Goal: Information Seeking & Learning: Learn about a topic

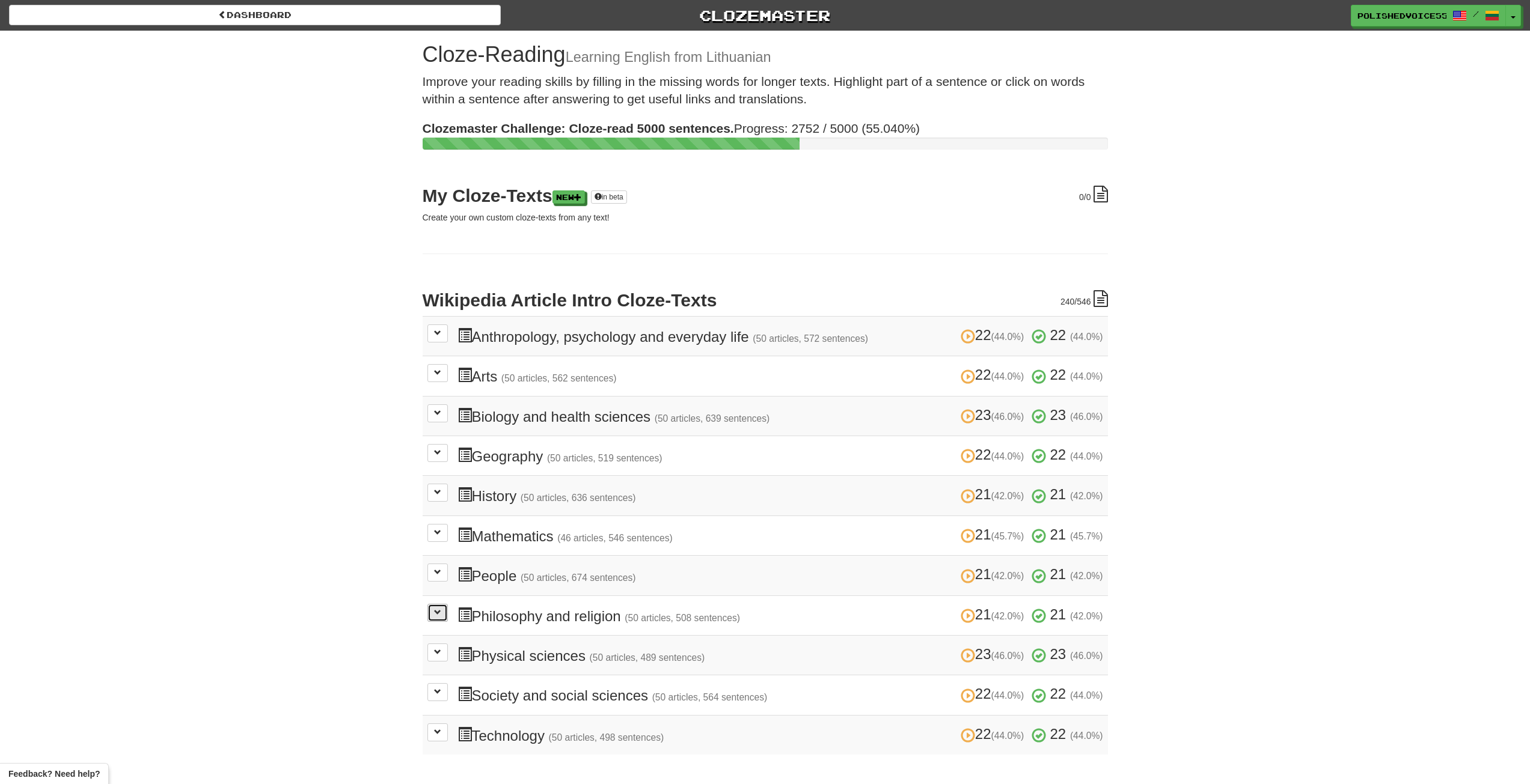
click at [438, 612] on span at bounding box center [437, 612] width 7 height 7
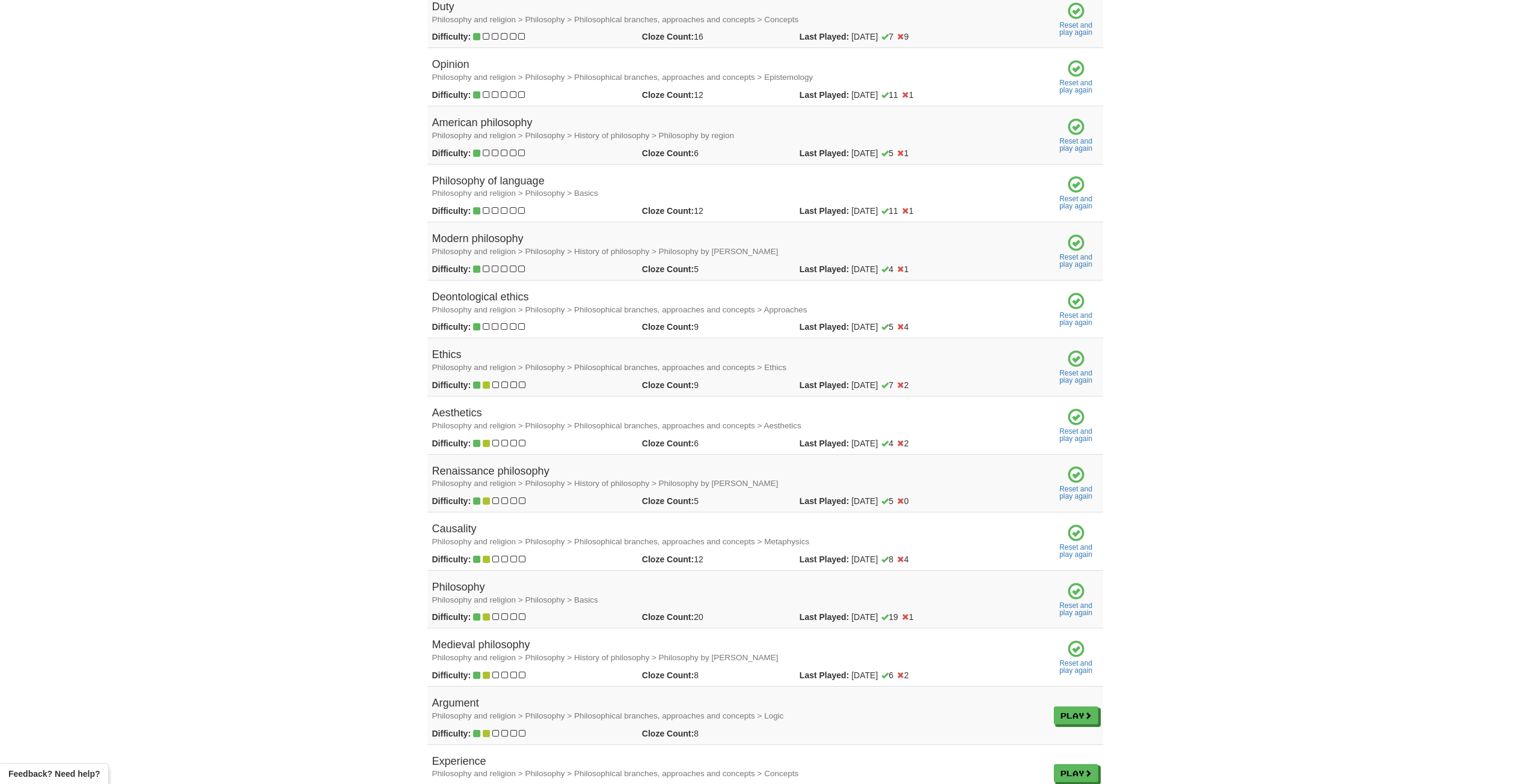
scroll to position [782, 0]
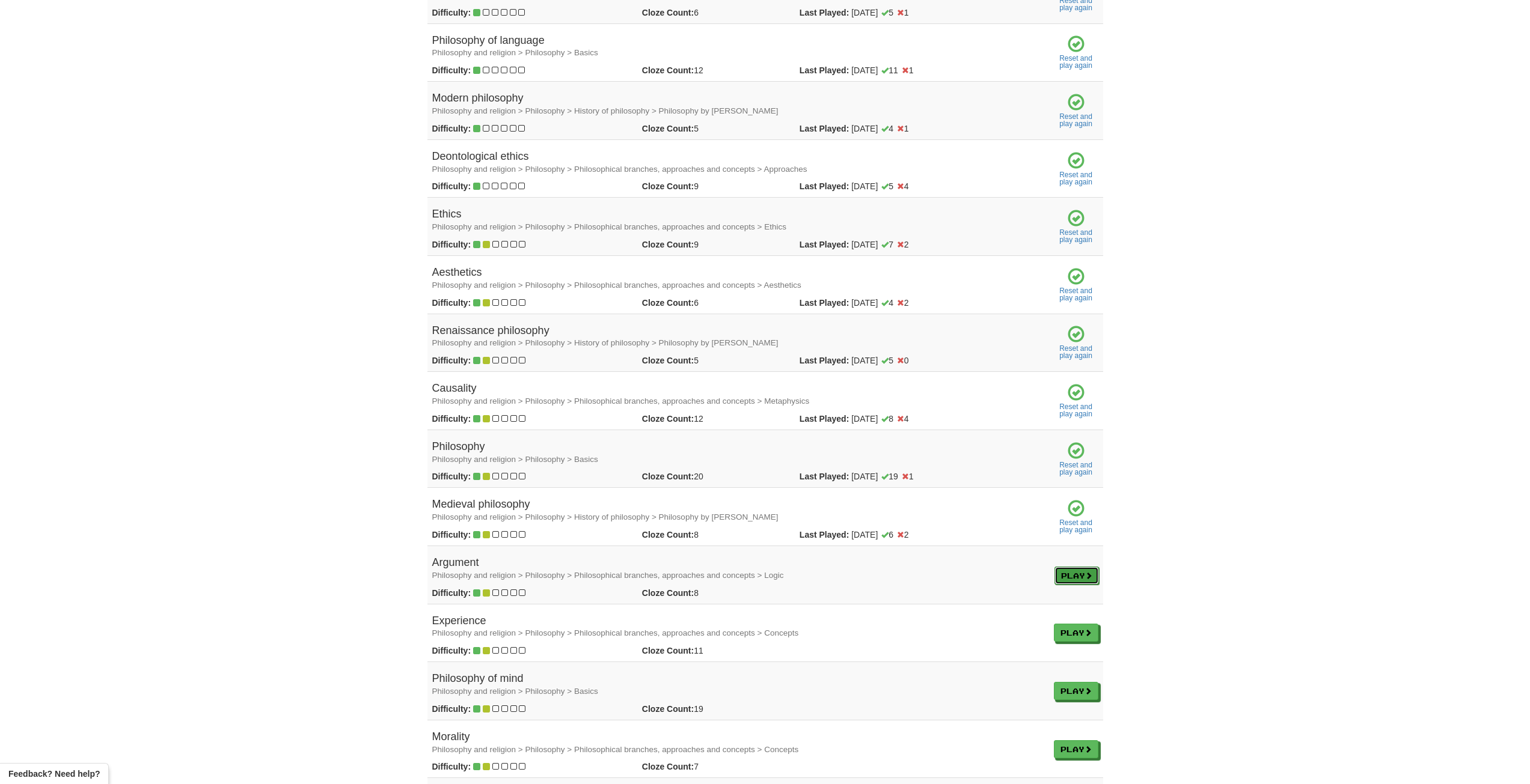
click at [1077, 581] on link "Play" at bounding box center [1076, 576] width 44 height 18
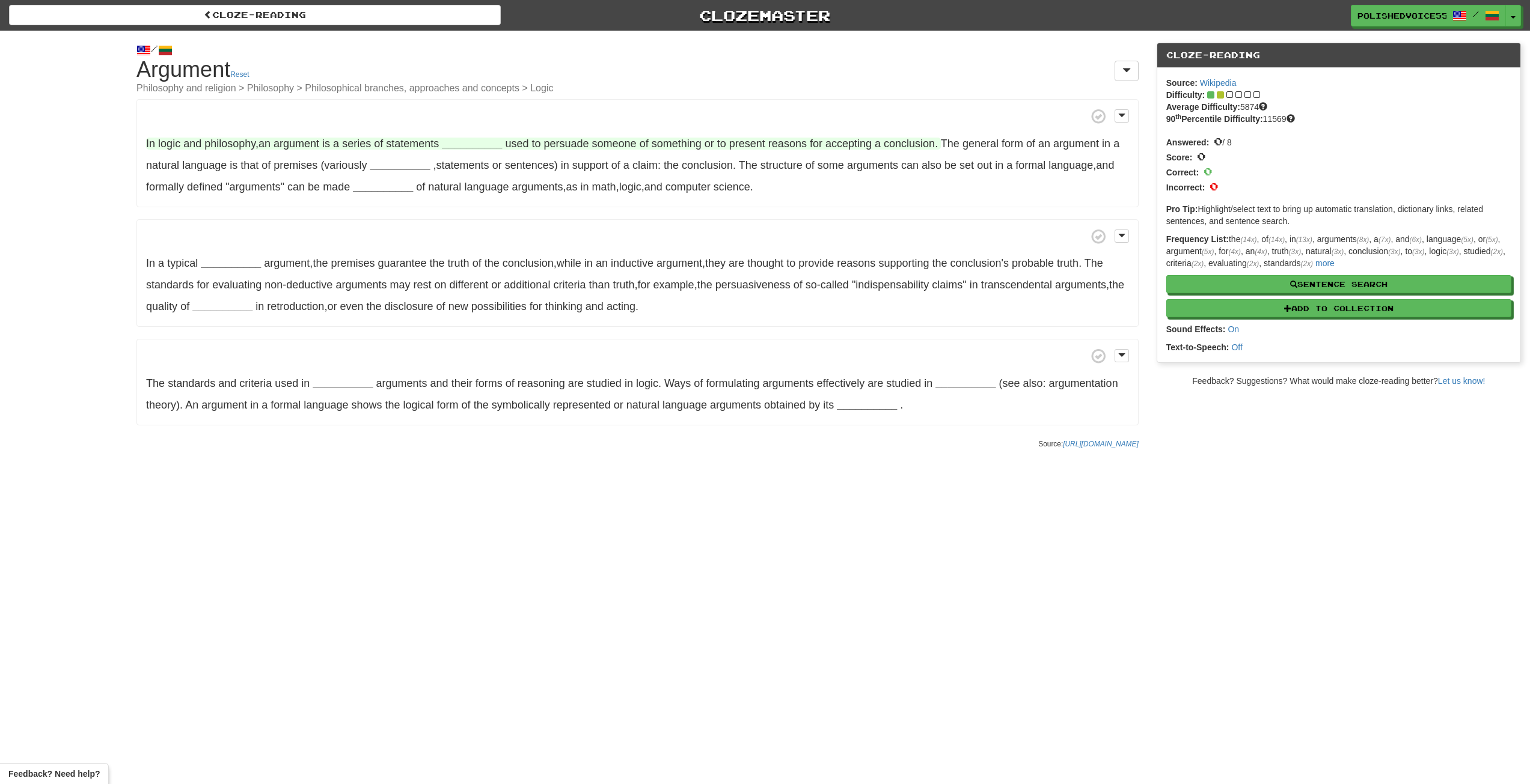
click at [480, 143] on strong "__________" at bounding box center [472, 144] width 60 height 12
click at [486, 231] on button "typically" at bounding box center [475, 234] width 87 height 26
click at [296, 169] on span "premises" at bounding box center [295, 165] width 43 height 12
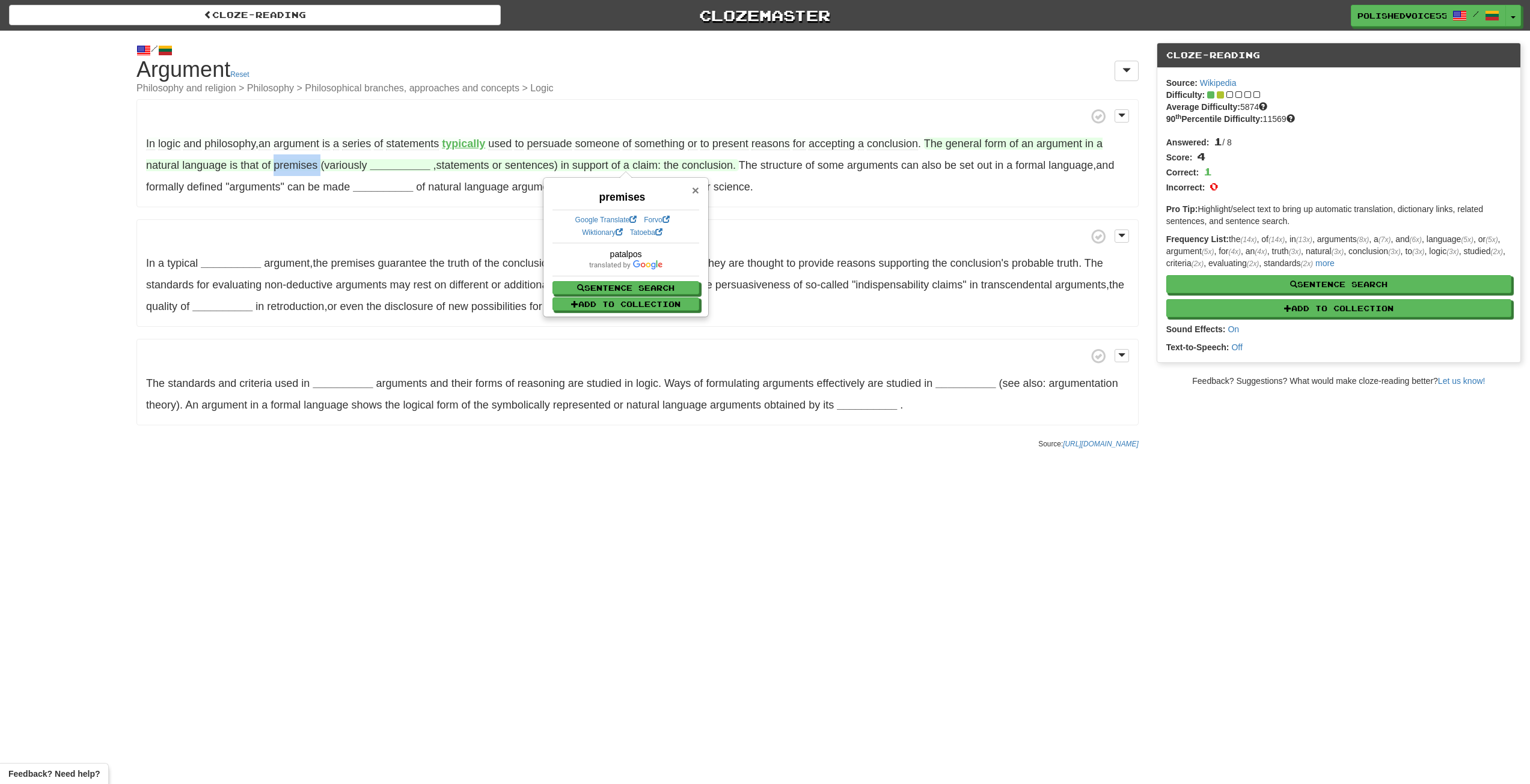
click at [692, 190] on span "×" at bounding box center [695, 189] width 7 height 14
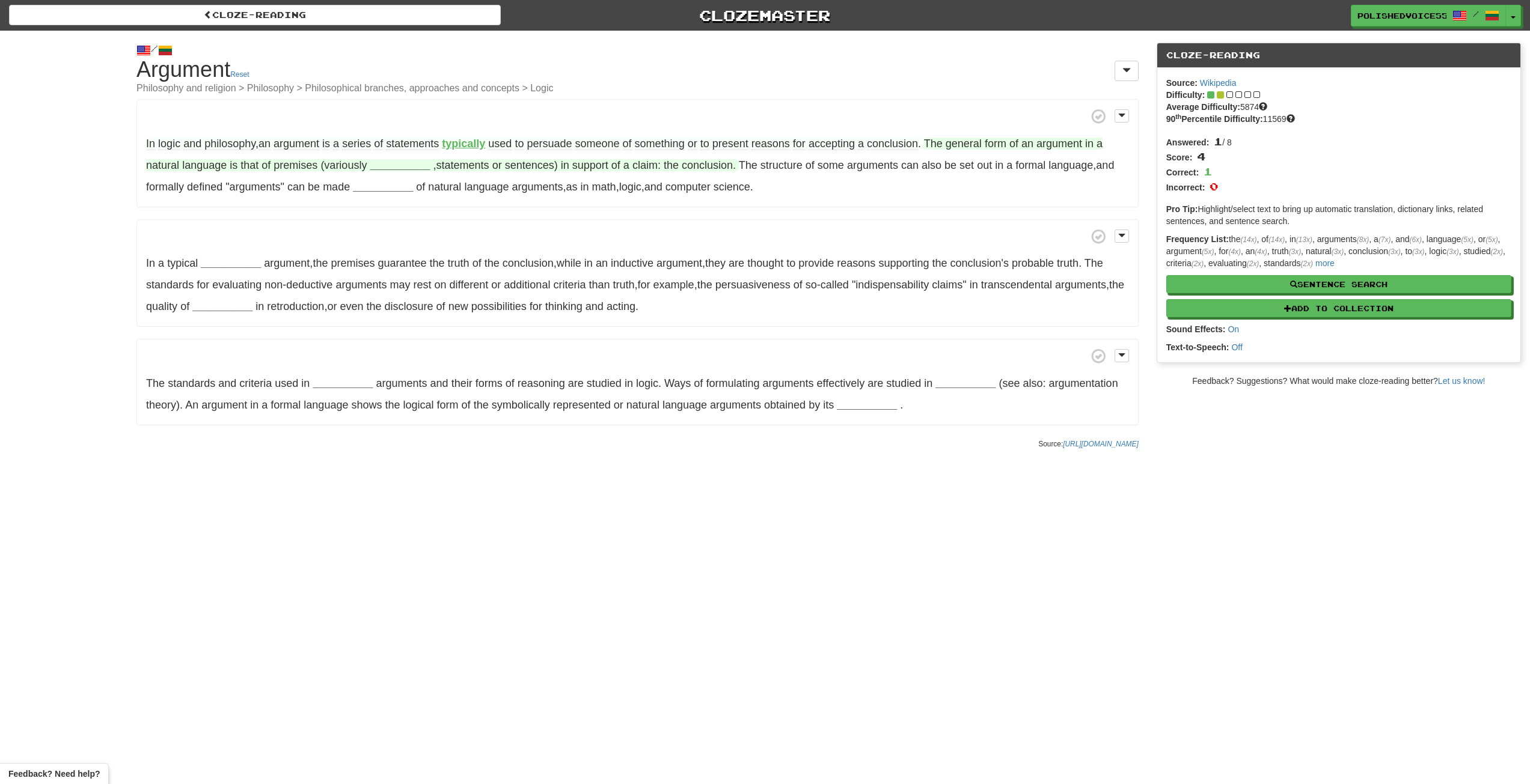
click at [395, 166] on strong "__________" at bounding box center [400, 165] width 60 height 12
click at [400, 221] on button "propositions" at bounding box center [397, 226] width 87 height 26
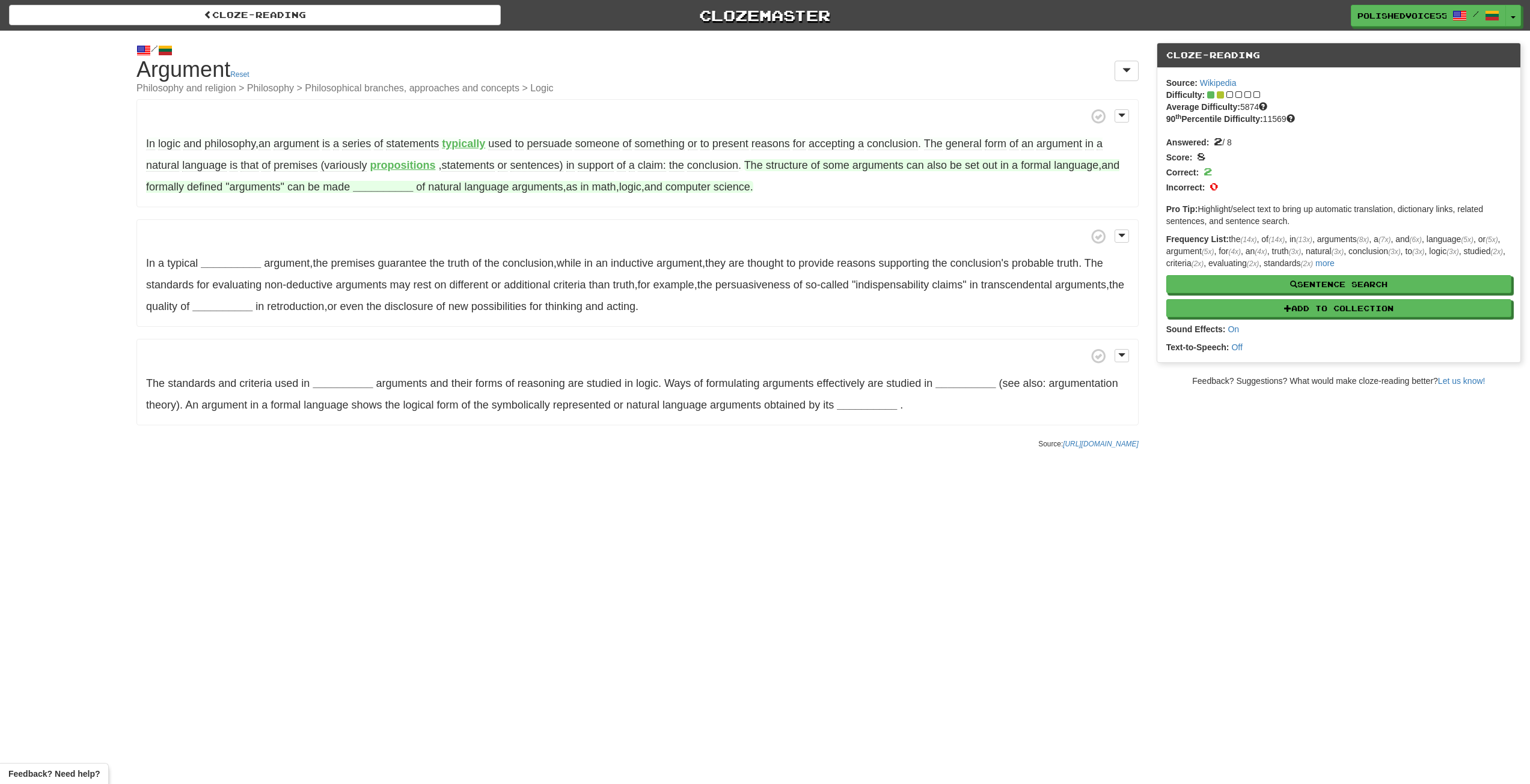
click at [387, 188] on strong "__________" at bounding box center [382, 187] width 60 height 12
click at [386, 212] on button "independently" at bounding box center [380, 219] width 85 height 26
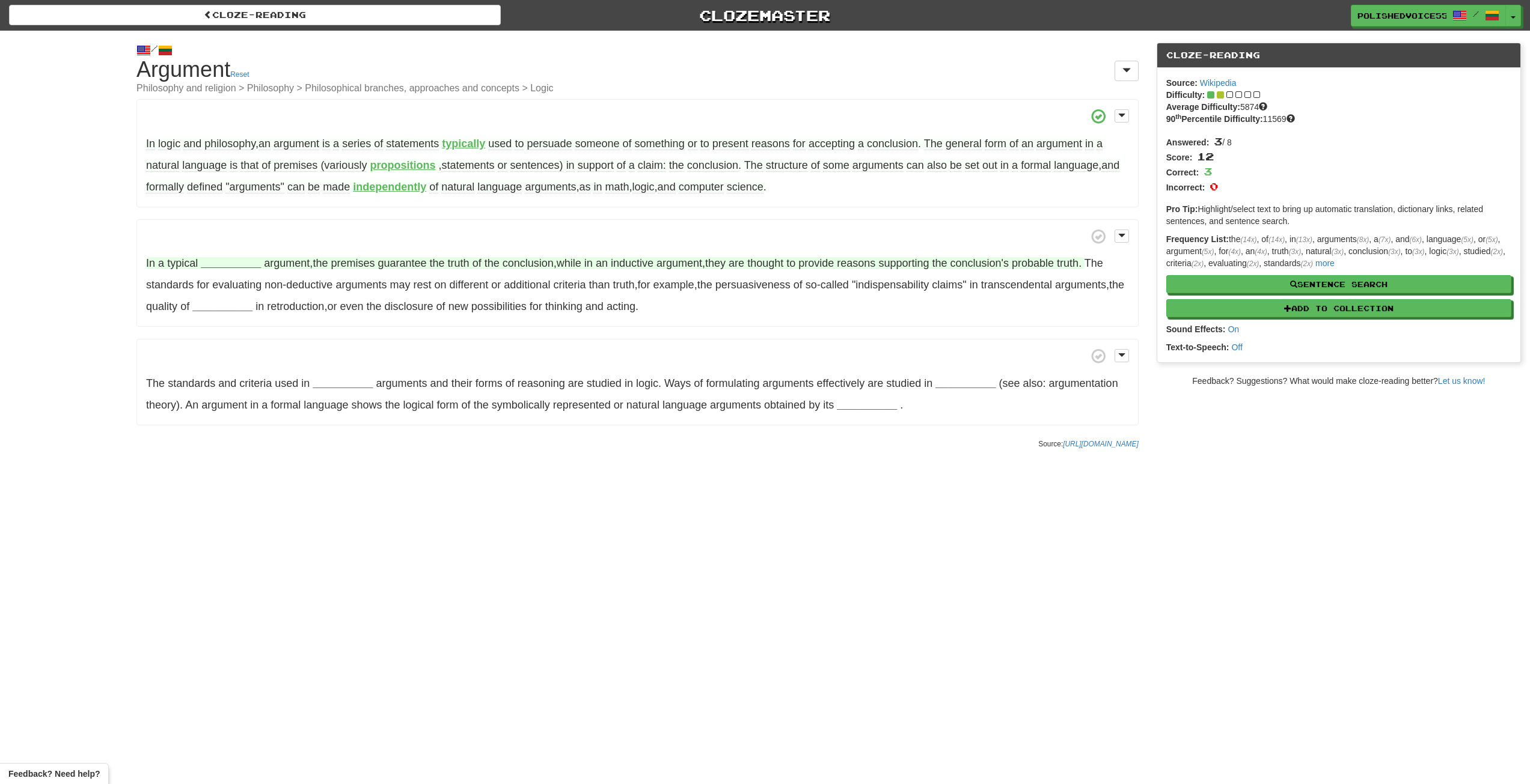
click at [239, 264] on strong "__________" at bounding box center [231, 263] width 60 height 12
click at [230, 379] on button "deductive" at bounding box center [231, 383] width 87 height 26
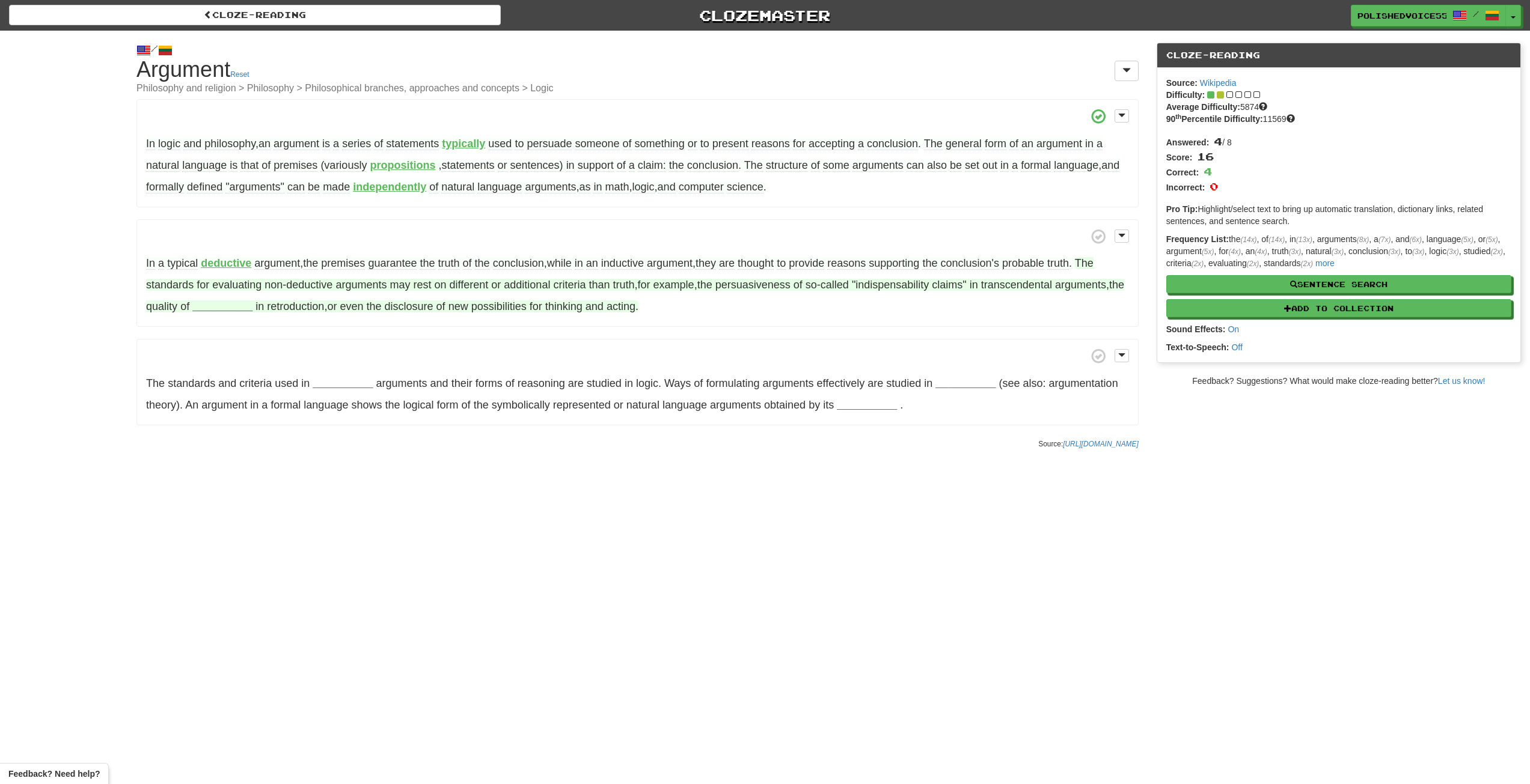
click at [761, 287] on span "persuasiveness" at bounding box center [753, 285] width 75 height 12
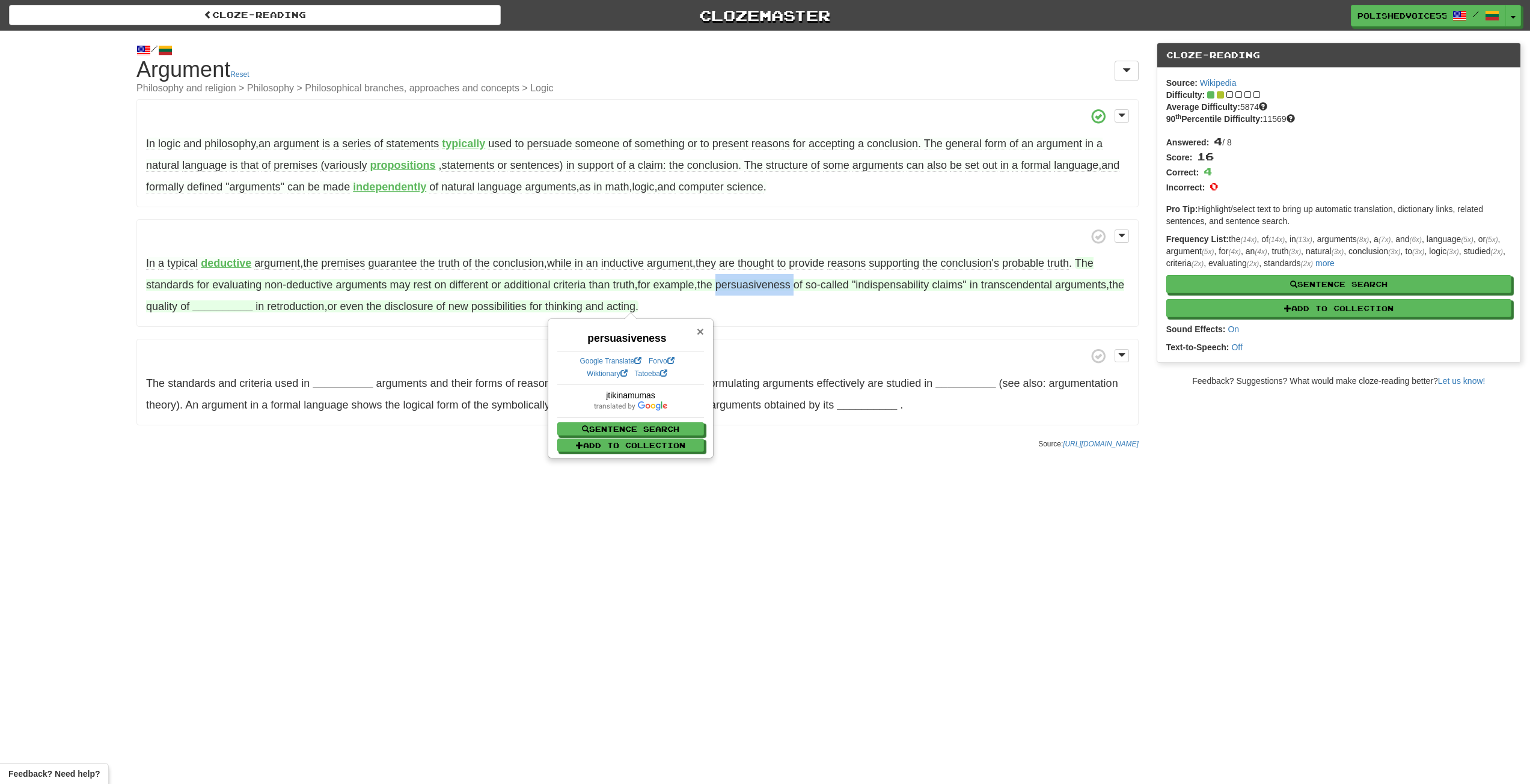
click at [698, 330] on span "×" at bounding box center [700, 331] width 7 height 14
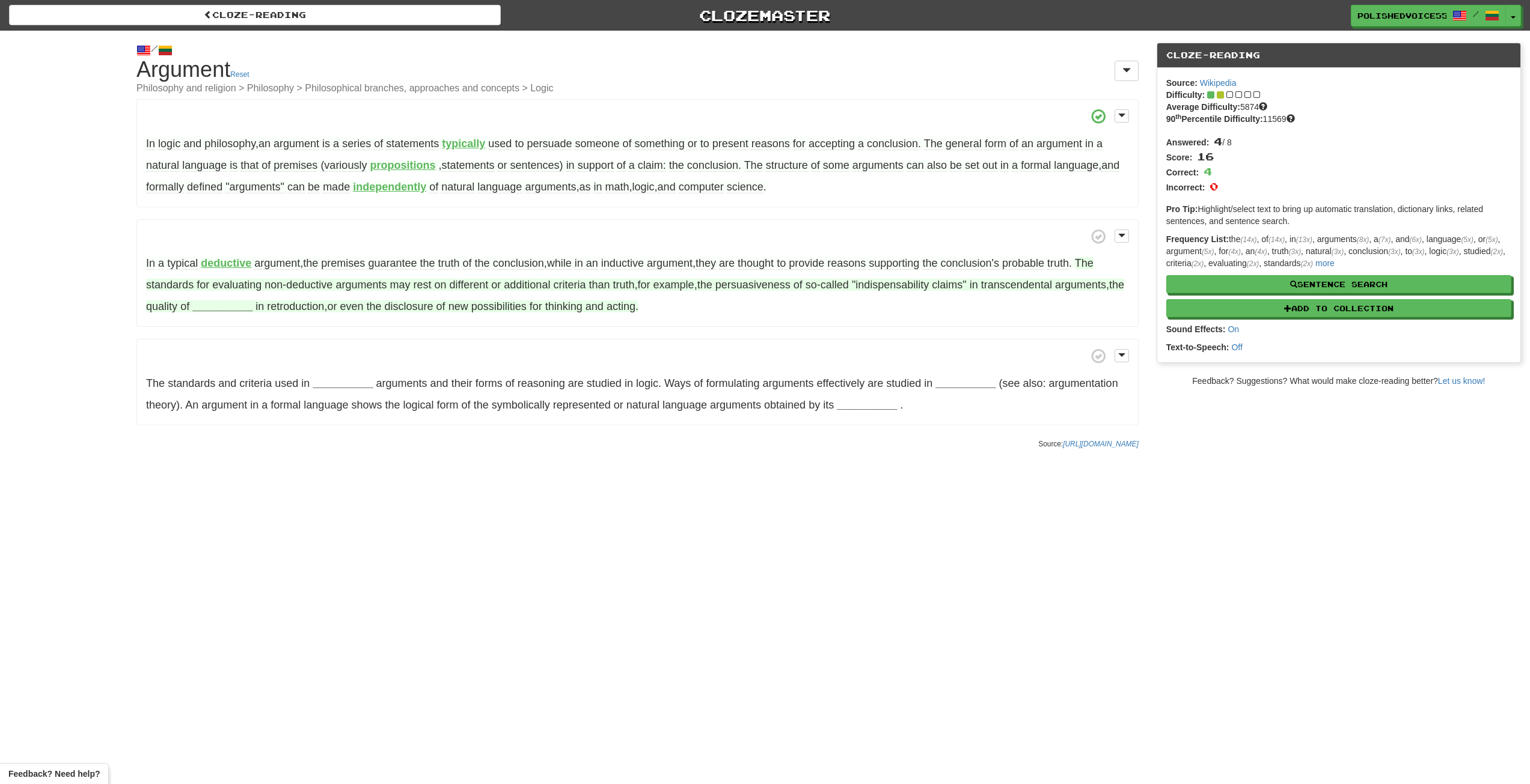
click at [824, 304] on p "In a typical deductive argument , the premises guarantee the truth of the concl…" at bounding box center [637, 273] width 1002 height 108
click at [923, 285] on span ""indispensability" at bounding box center [890, 285] width 77 height 12
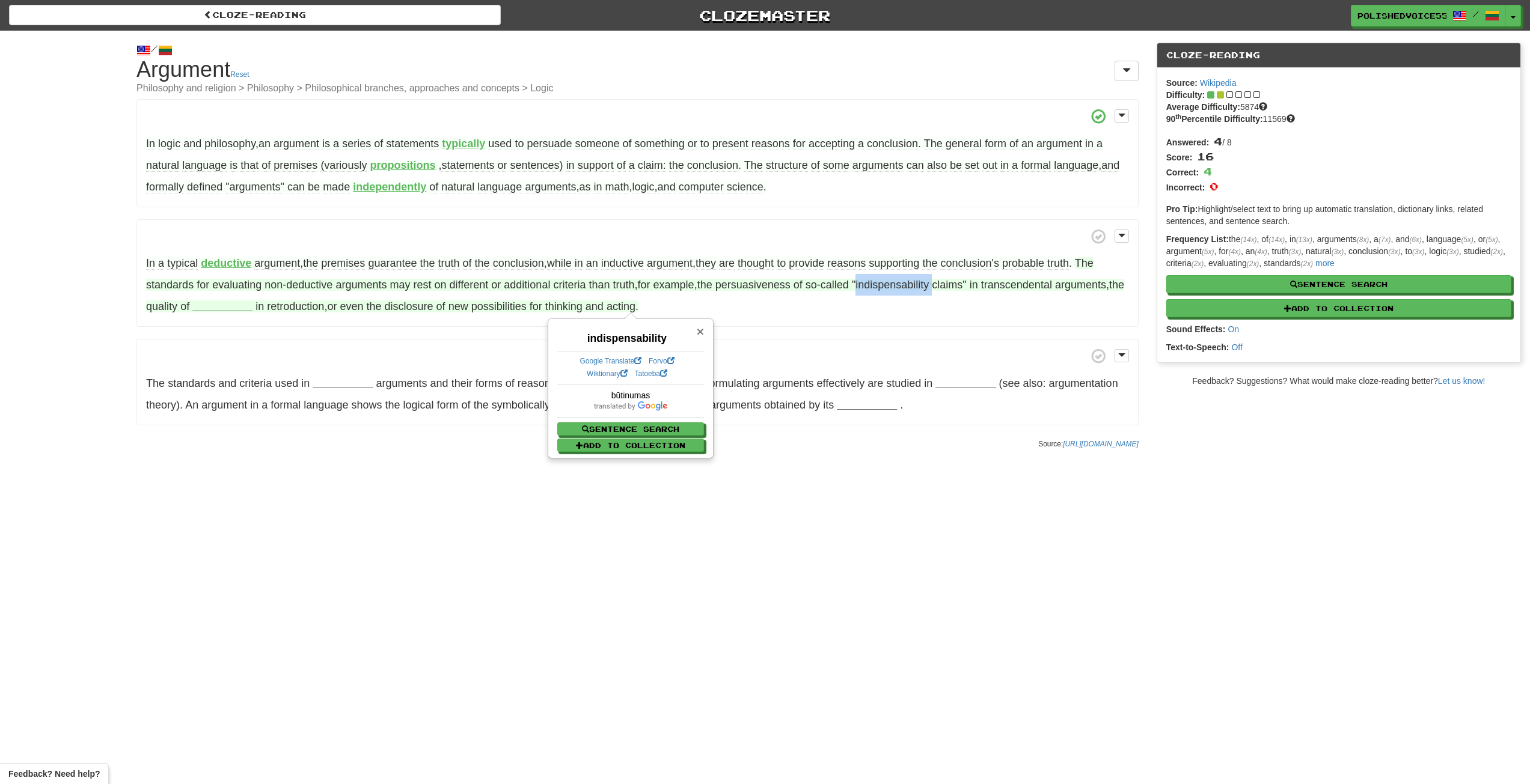
click at [698, 330] on span "×" at bounding box center [700, 331] width 7 height 14
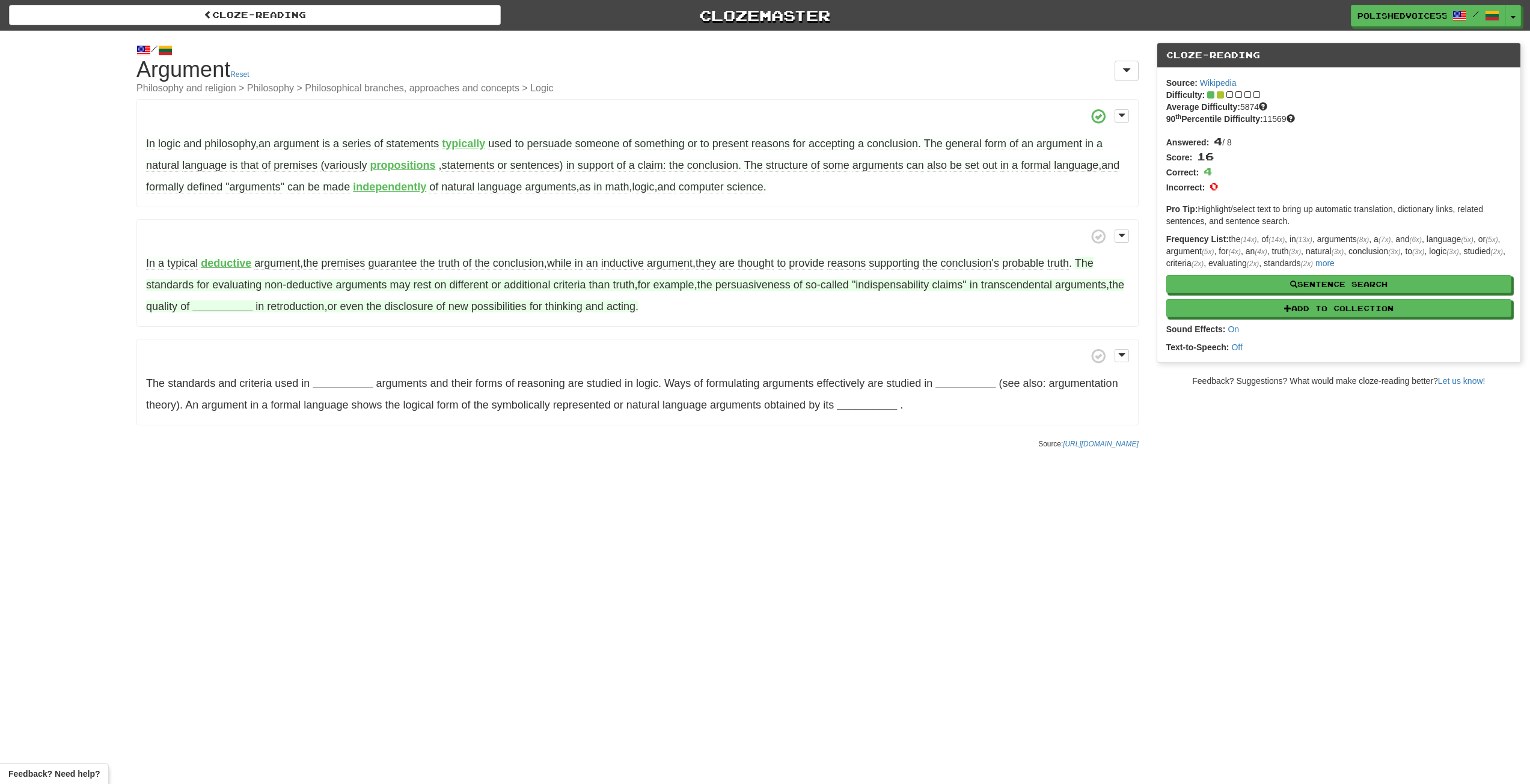
click at [230, 307] on strong "__________" at bounding box center [222, 306] width 60 height 12
click at [243, 373] on button "hypotheses" at bounding box center [231, 367] width 87 height 26
click at [330, 386] on strong "__________" at bounding box center [342, 383] width 60 height 12
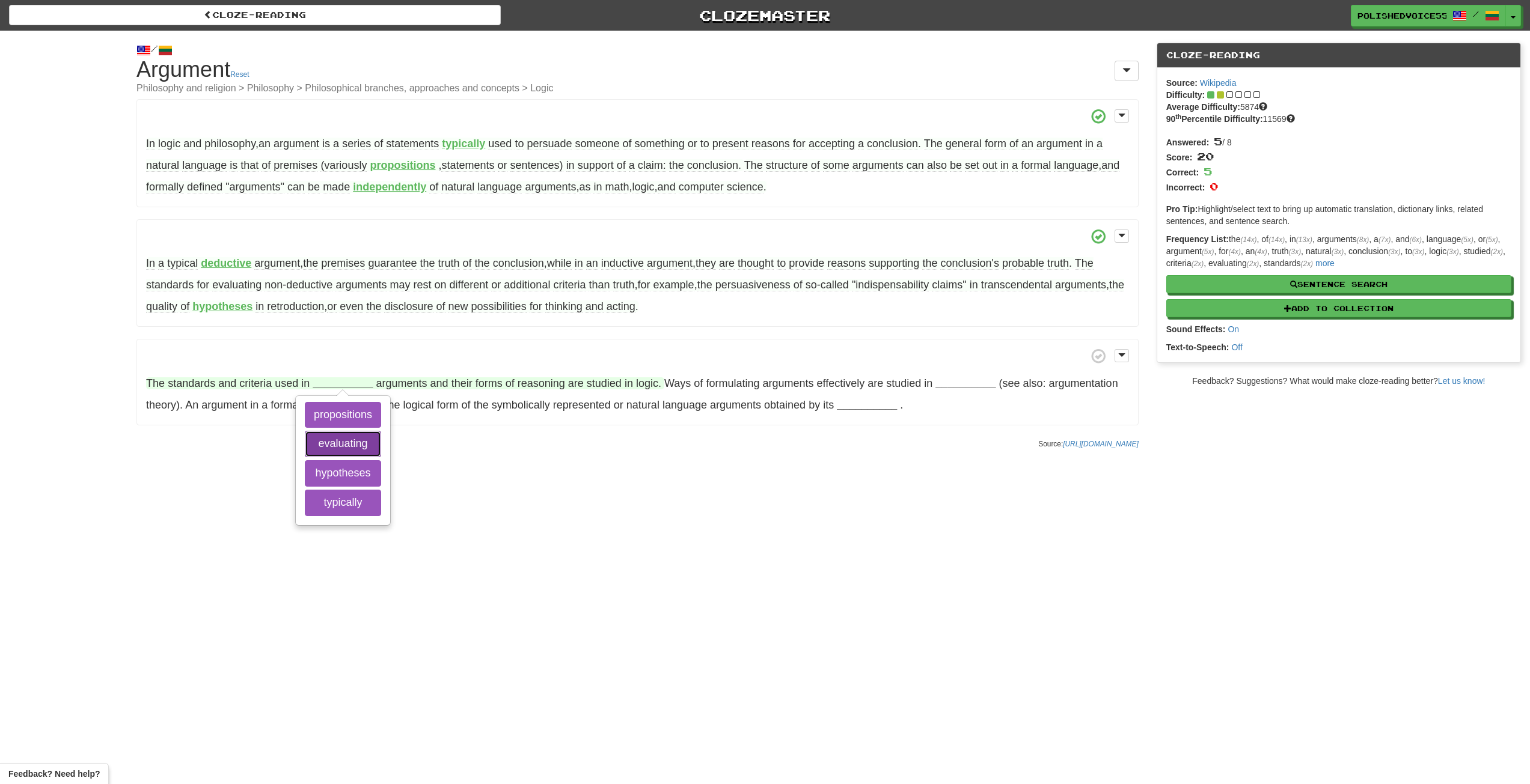
click at [352, 444] on button "evaluating" at bounding box center [343, 444] width 76 height 26
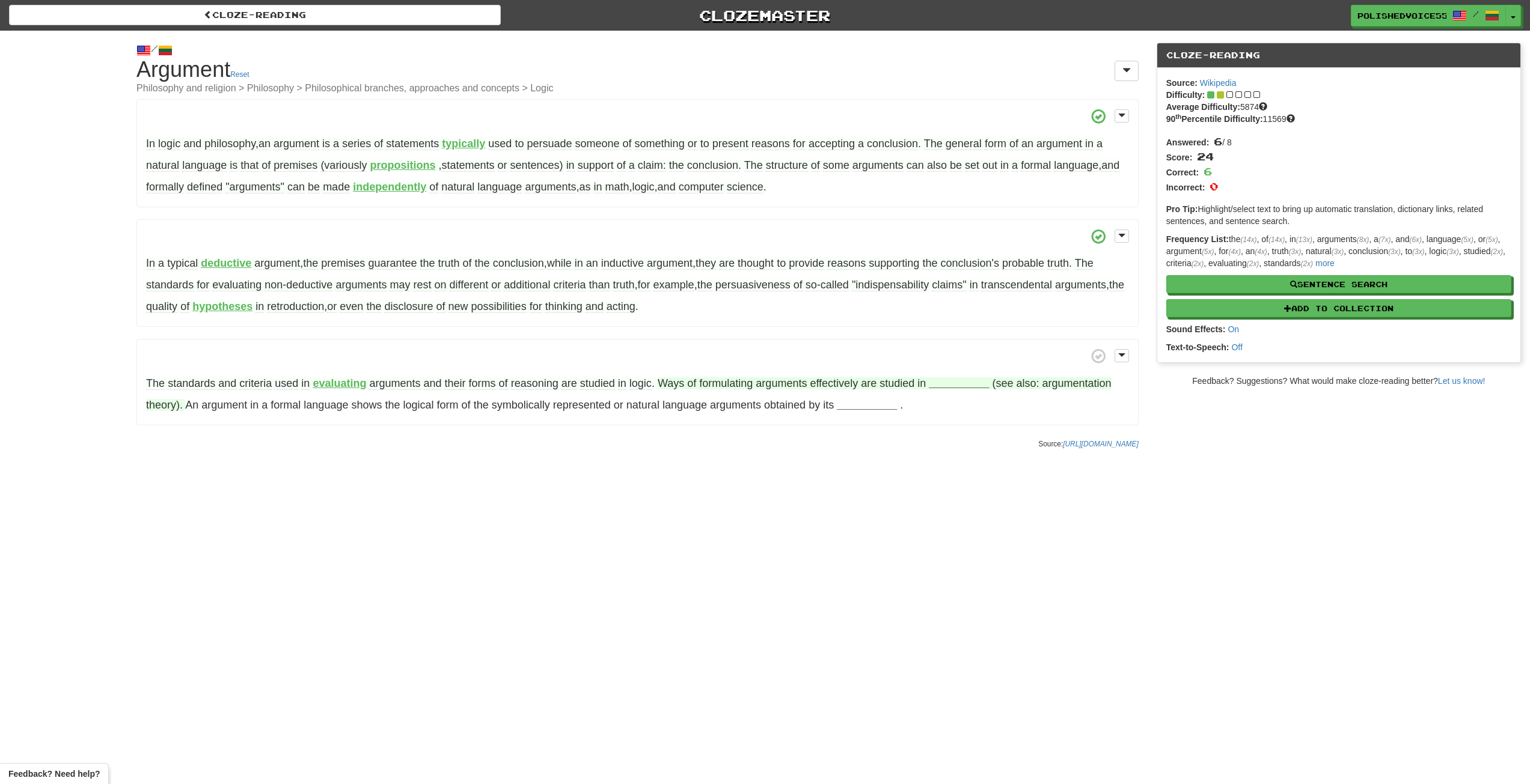
click at [951, 383] on strong "__________" at bounding box center [958, 383] width 60 height 12
click at [957, 443] on button "rhetoric" at bounding box center [959, 444] width 85 height 26
click at [859, 407] on strong "__________" at bounding box center [866, 405] width 60 height 12
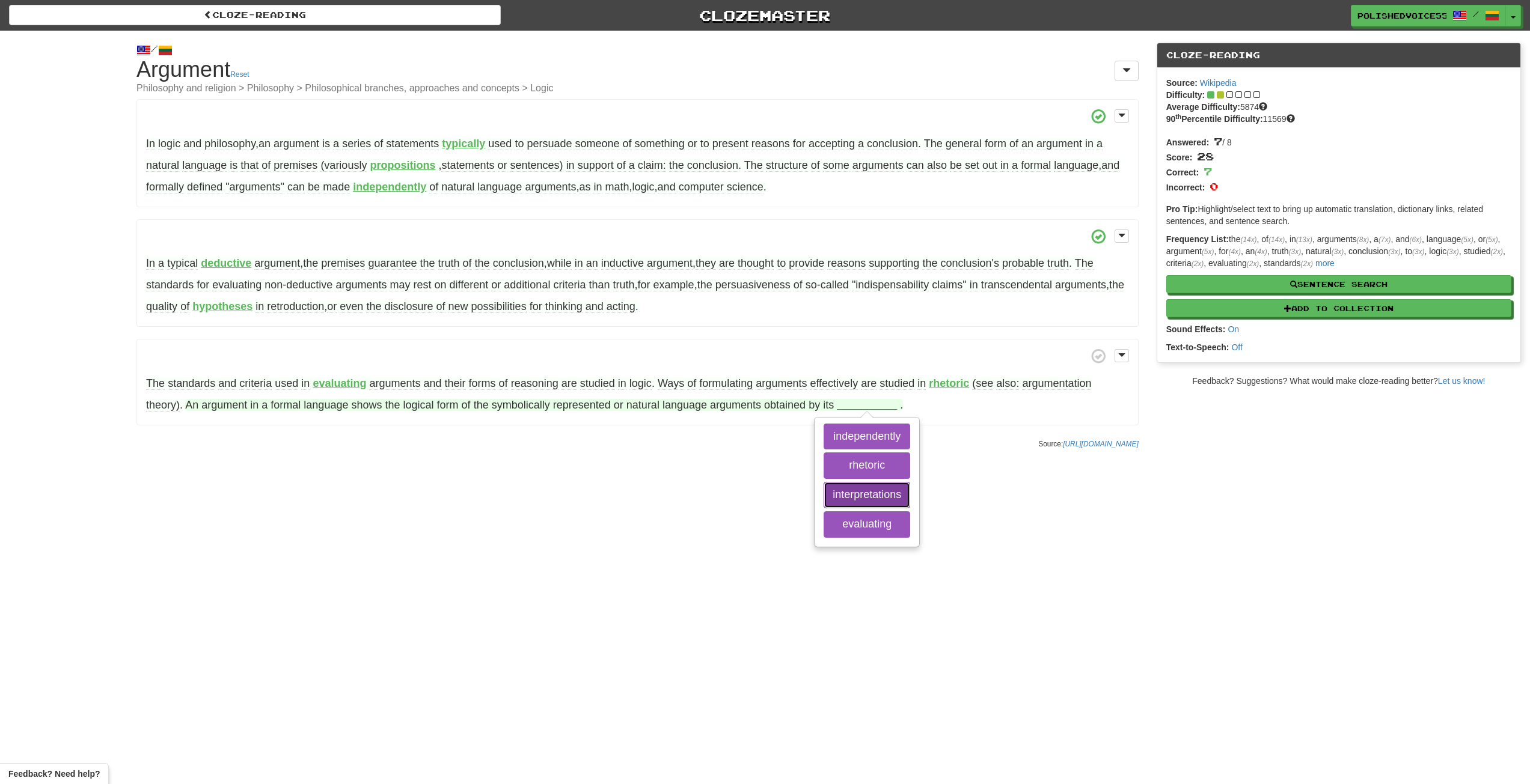
click at [875, 493] on button "interpretations" at bounding box center [867, 495] width 87 height 26
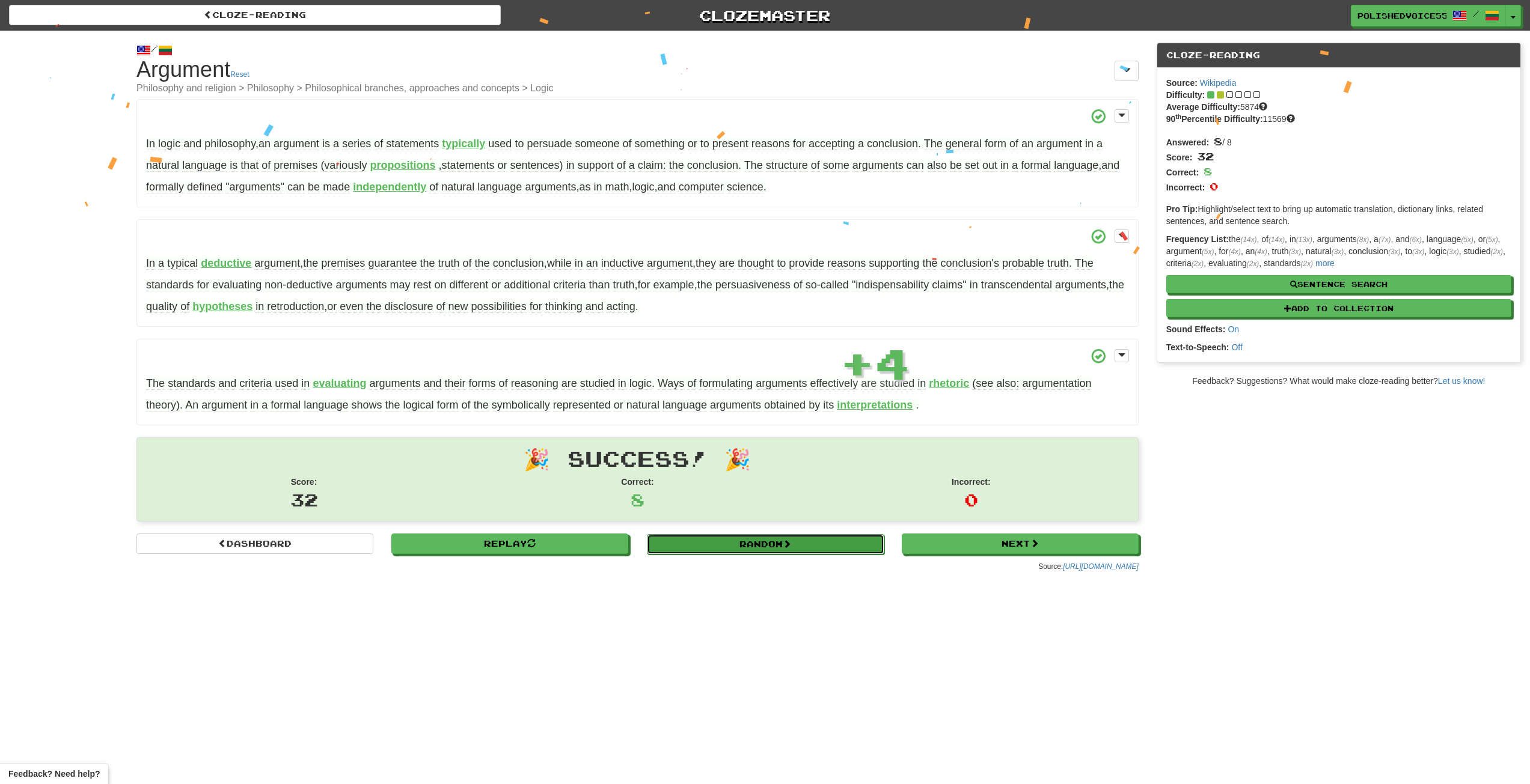
click at [800, 541] on link "Random" at bounding box center [765, 544] width 237 height 21
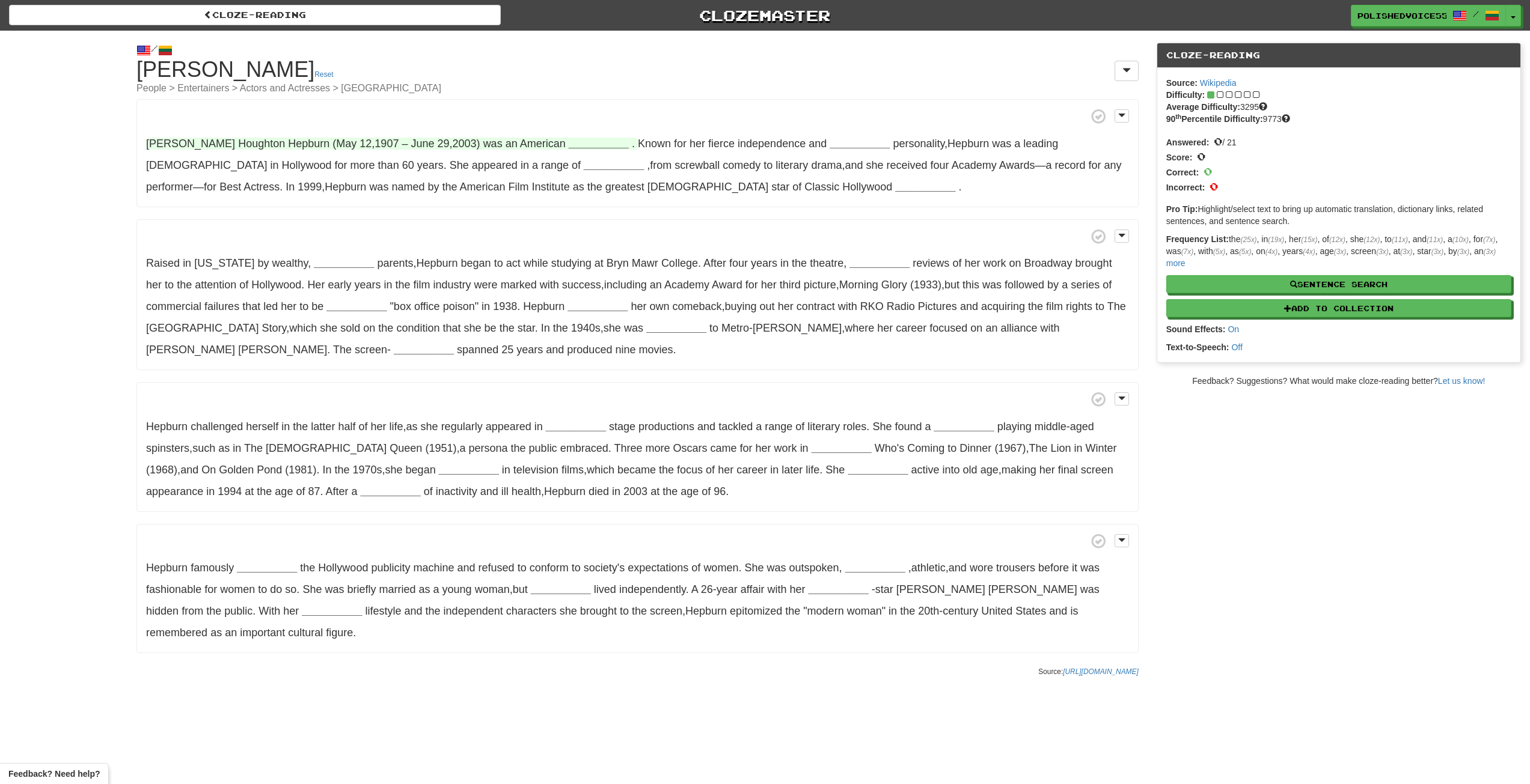
click at [569, 148] on strong "__________" at bounding box center [598, 144] width 60 height 12
click at [569, 203] on button "actress" at bounding box center [562, 204] width 87 height 26
click at [793, 149] on p "Katharine Houghton Hepburn (May 12 , 1907 – June 29 , 2003) was an American act…" at bounding box center [637, 153] width 1002 height 108
click at [807, 147] on strong "__________" at bounding box center [837, 144] width 60 height 12
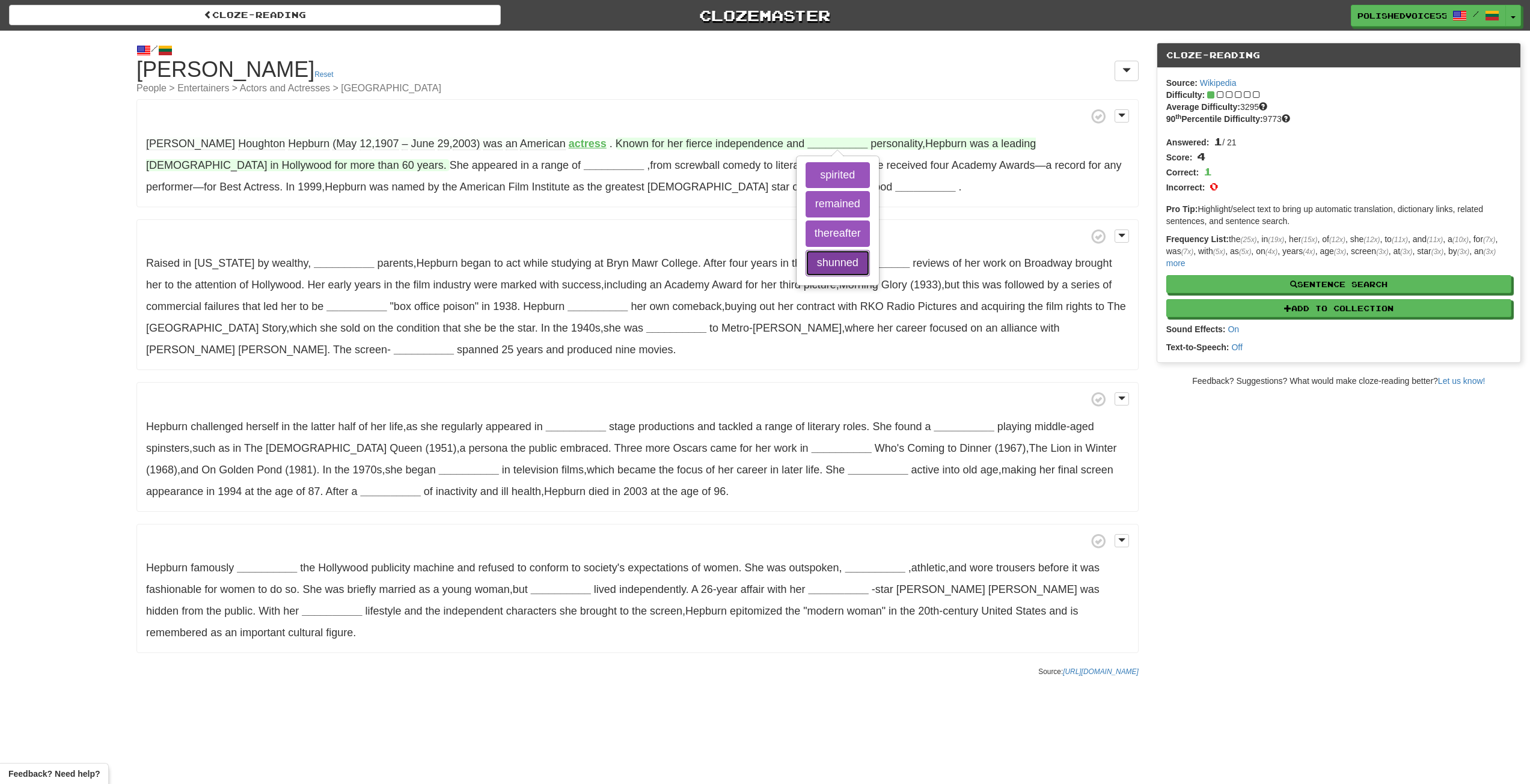
click at [806, 265] on button "shunned" at bounding box center [838, 263] width 64 height 26
click at [806, 175] on button "spirited" at bounding box center [838, 175] width 64 height 26
click at [807, 143] on strong "spirited" at bounding box center [827, 144] width 39 height 12
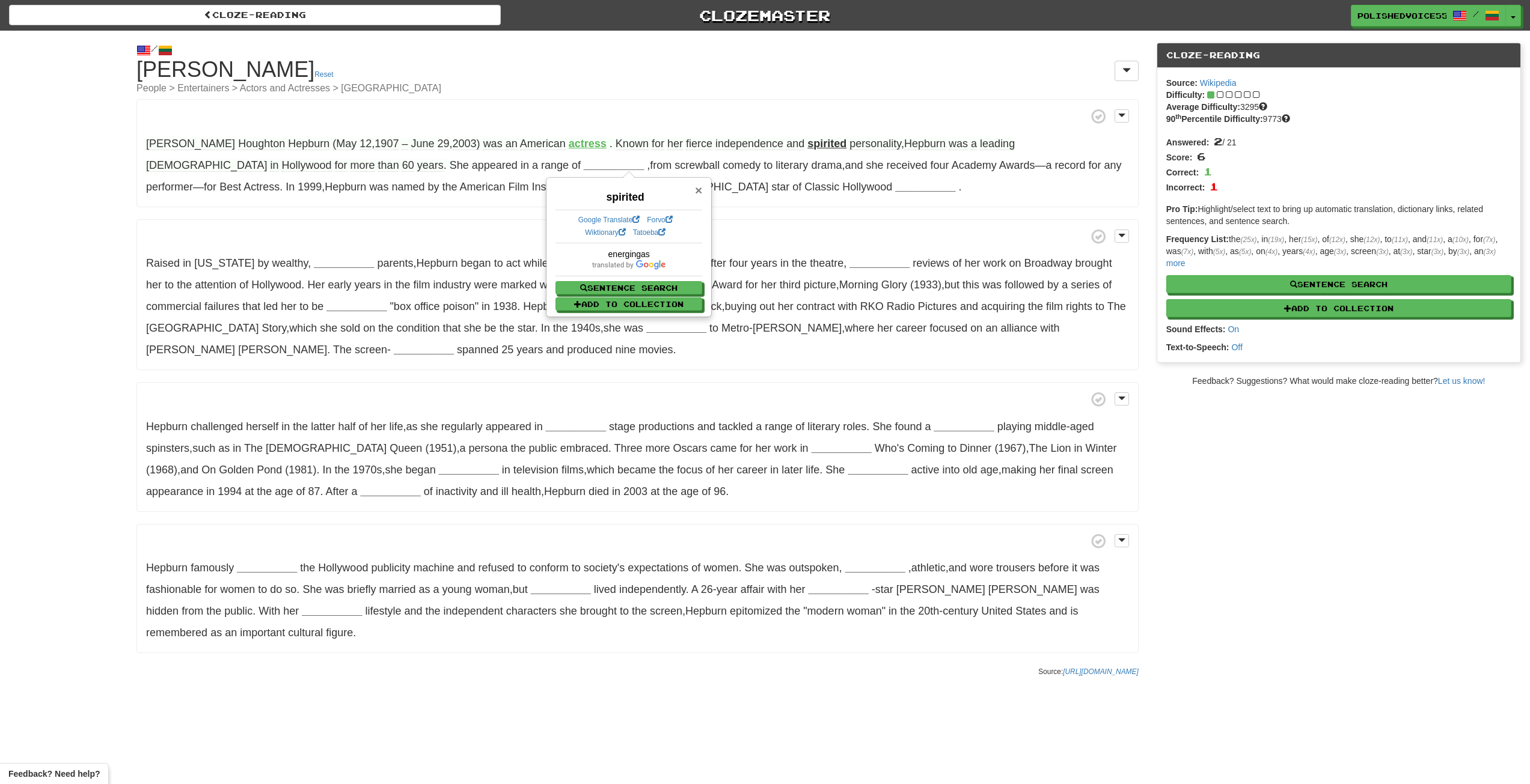
click at [697, 194] on span "×" at bounding box center [698, 189] width 7 height 14
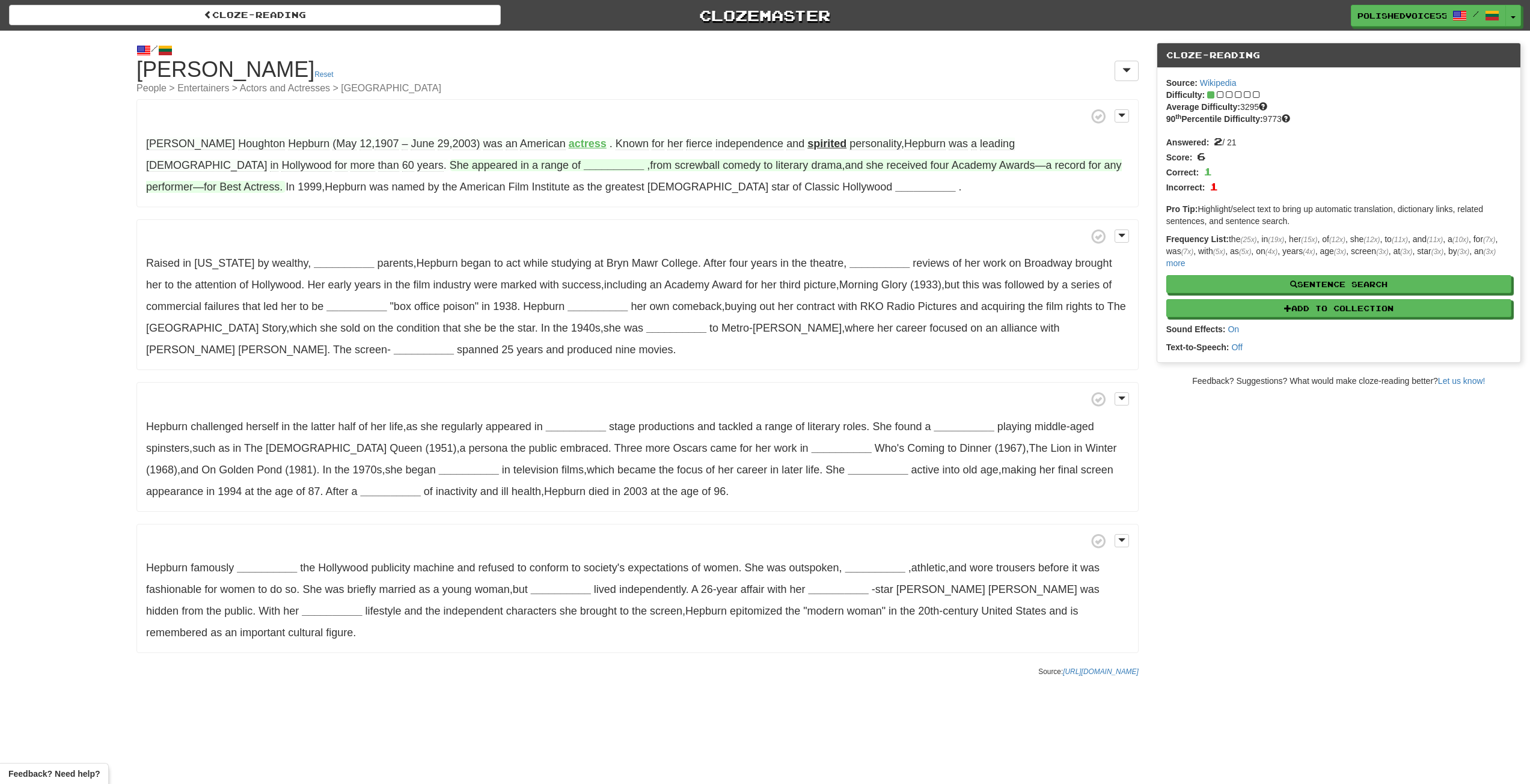
click at [584, 166] on strong "__________" at bounding box center [614, 165] width 60 height 12
click at [569, 221] on button "genres" at bounding box center [614, 226] width 91 height 26
drag, startPoint x: 129, startPoint y: 71, endPoint x: 317, endPoint y: 71, distance: 188.0
click at [317, 71] on div "/ Cloze-Reading Katharine Hepburn Reset People > Entertainers > Actors and Actr…" at bounding box center [637, 357] width 1020 height 653
copy h1 "Katharine Hepburn"
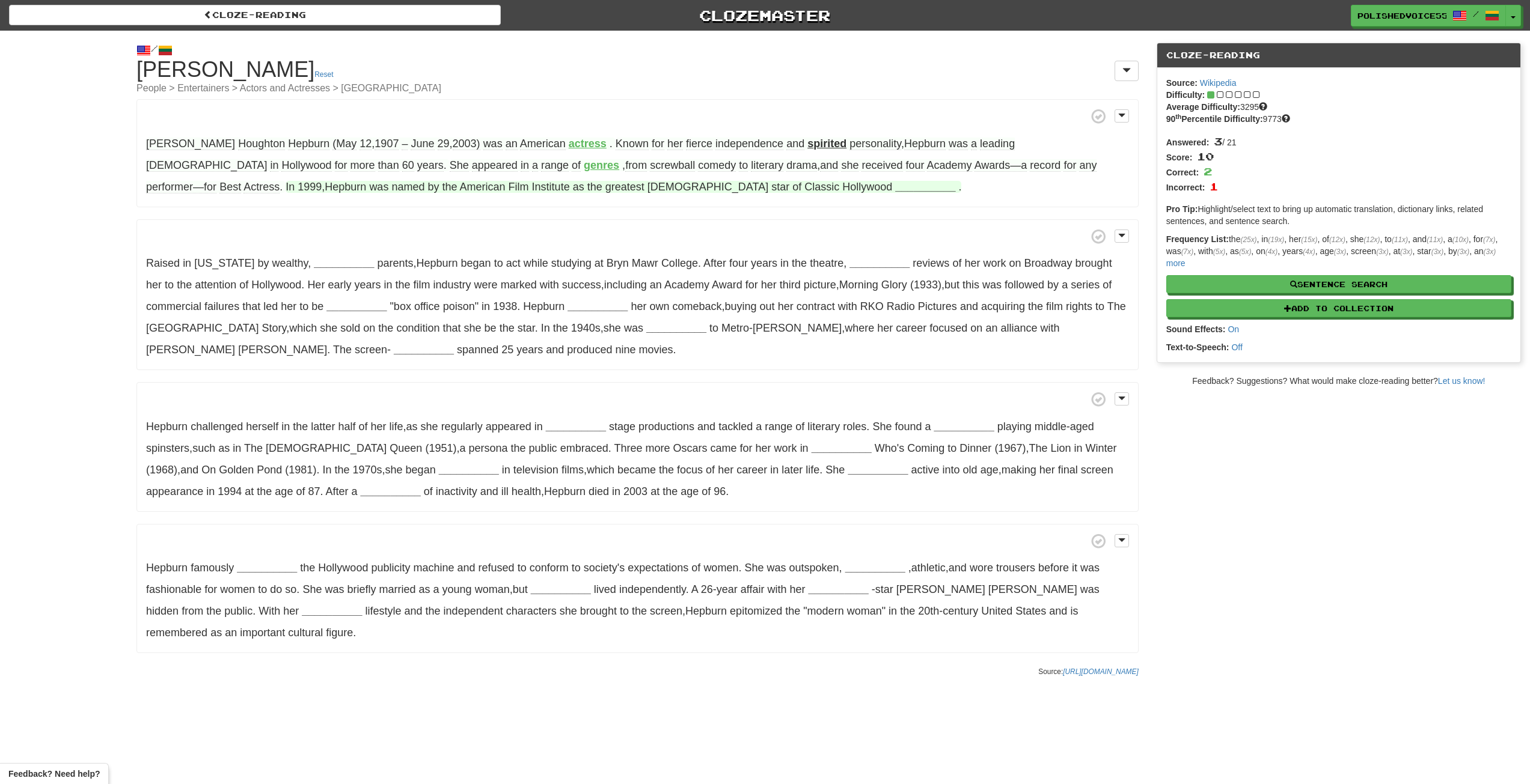
click at [895, 189] on strong "__________" at bounding box center [925, 187] width 60 height 12
click at [340, 262] on strong "__________" at bounding box center [343, 263] width 60 height 12
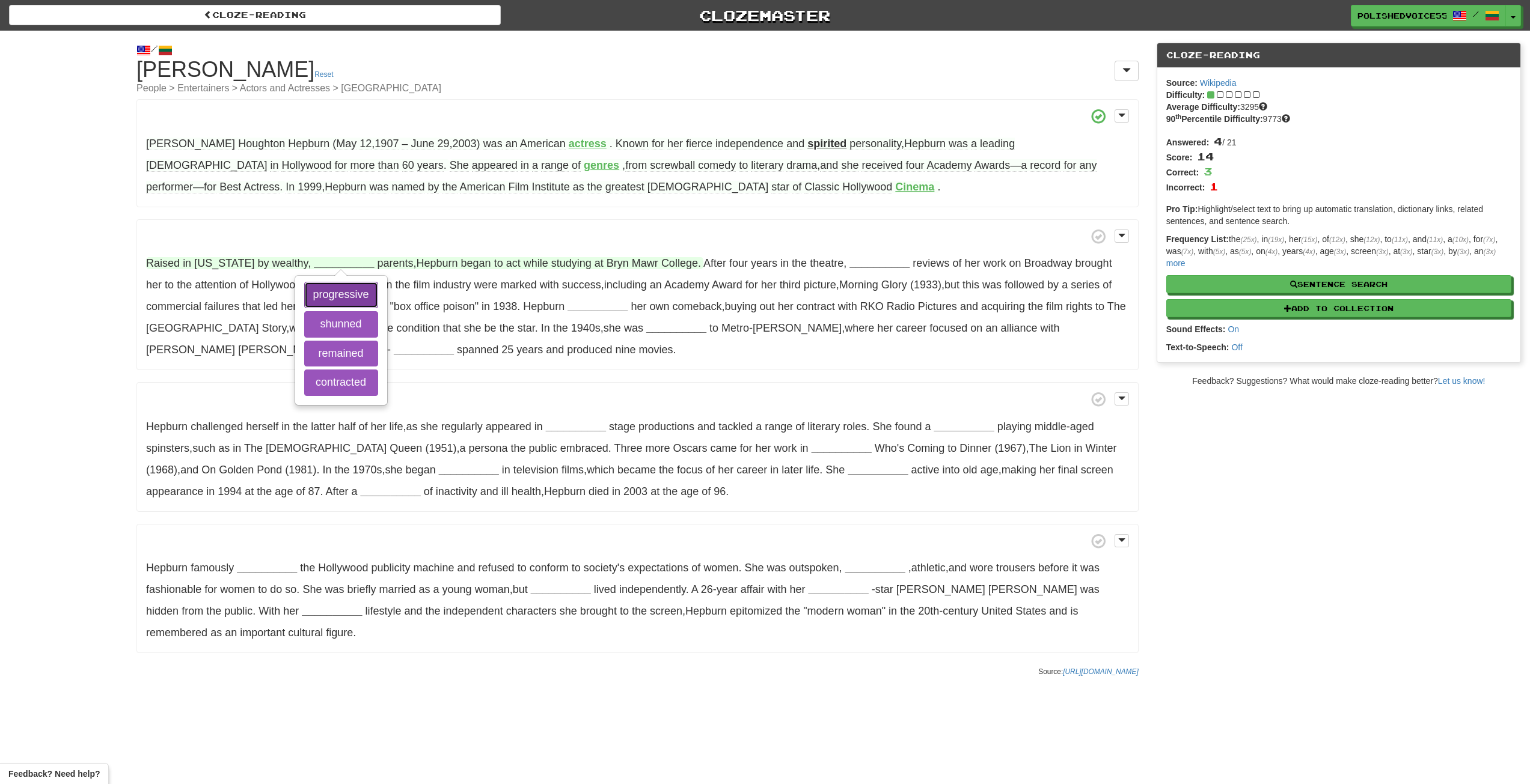
click at [340, 288] on button "progressive" at bounding box center [341, 295] width 74 height 26
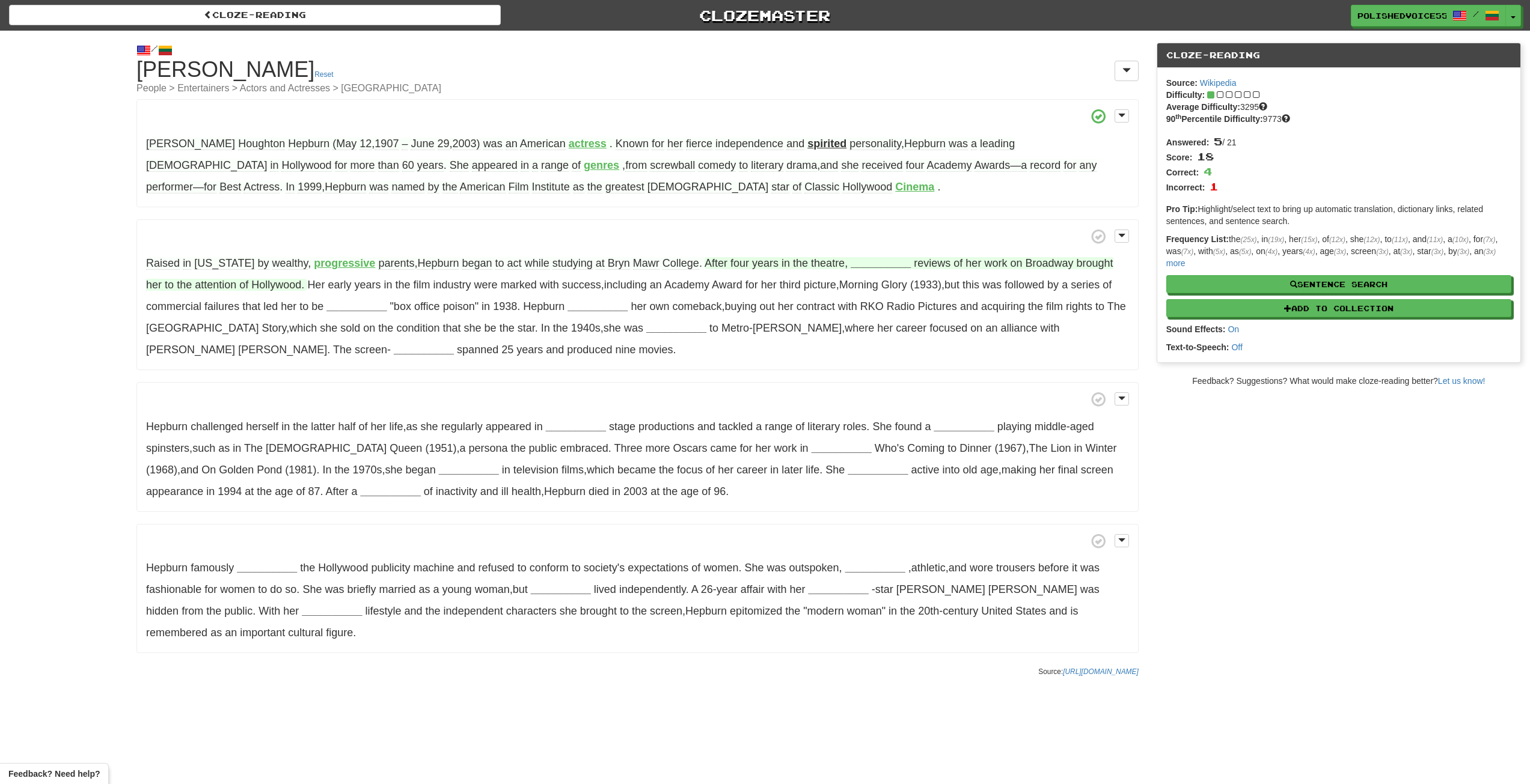
click at [887, 264] on strong "__________" at bounding box center [880, 263] width 60 height 12
click at [879, 379] on button "favorable" at bounding box center [881, 383] width 69 height 26
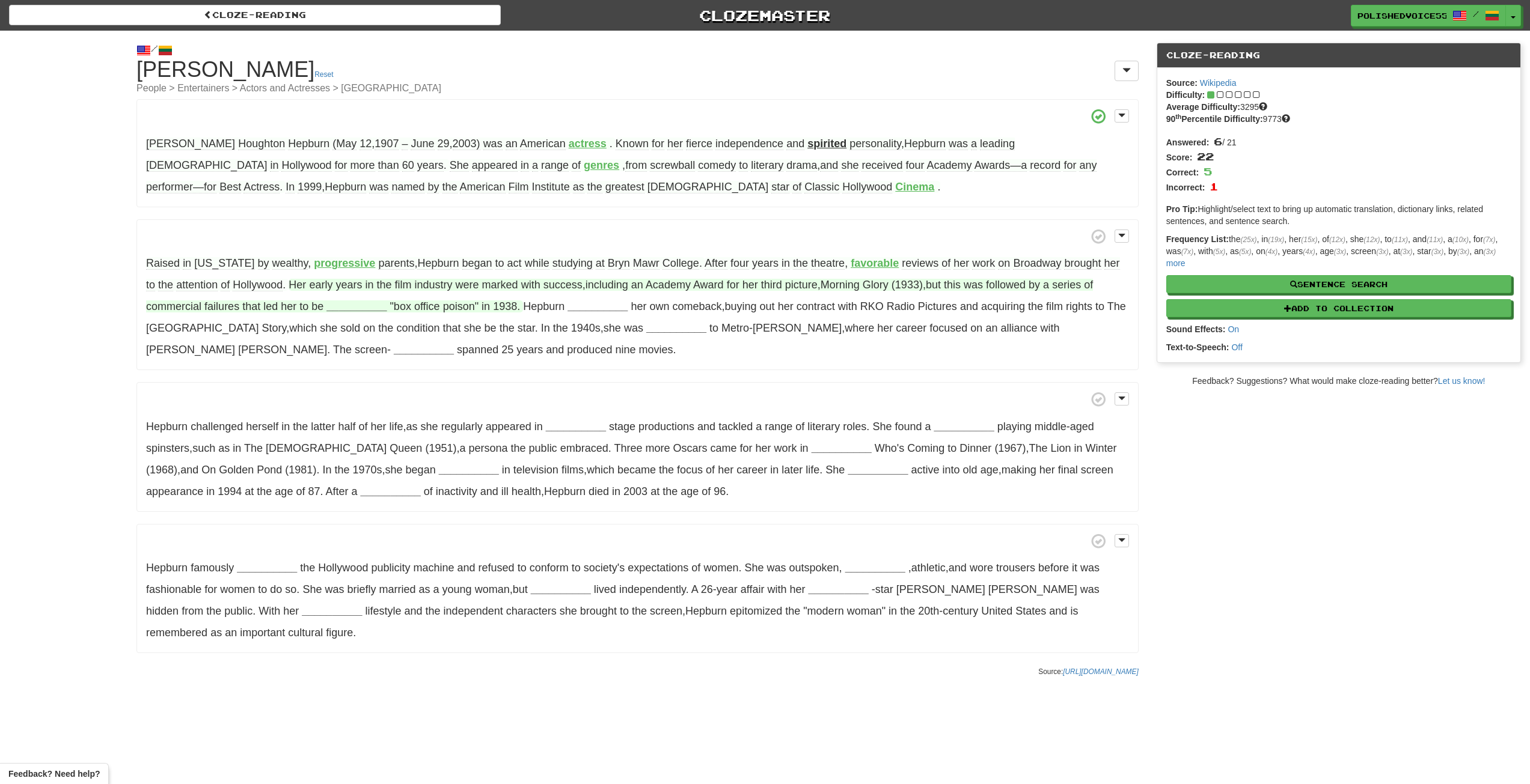
click at [368, 307] on strong "__________" at bounding box center [356, 306] width 60 height 12
click at [368, 431] on button "labeled" at bounding box center [356, 426] width 63 height 26
click at [579, 310] on strong "__________" at bounding box center [574, 306] width 60 height 12
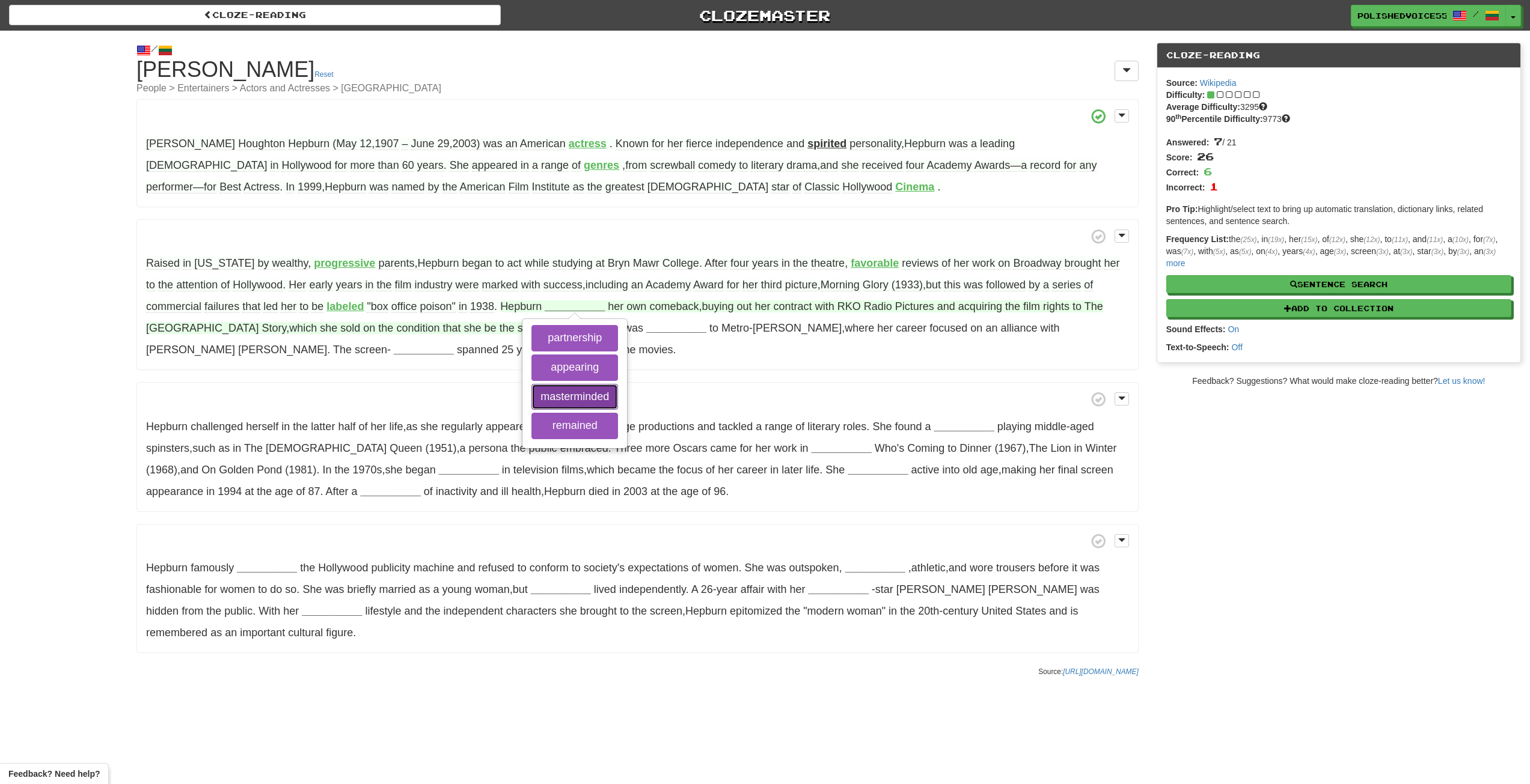
click at [588, 395] on button "masterminded" at bounding box center [575, 397] width 87 height 26
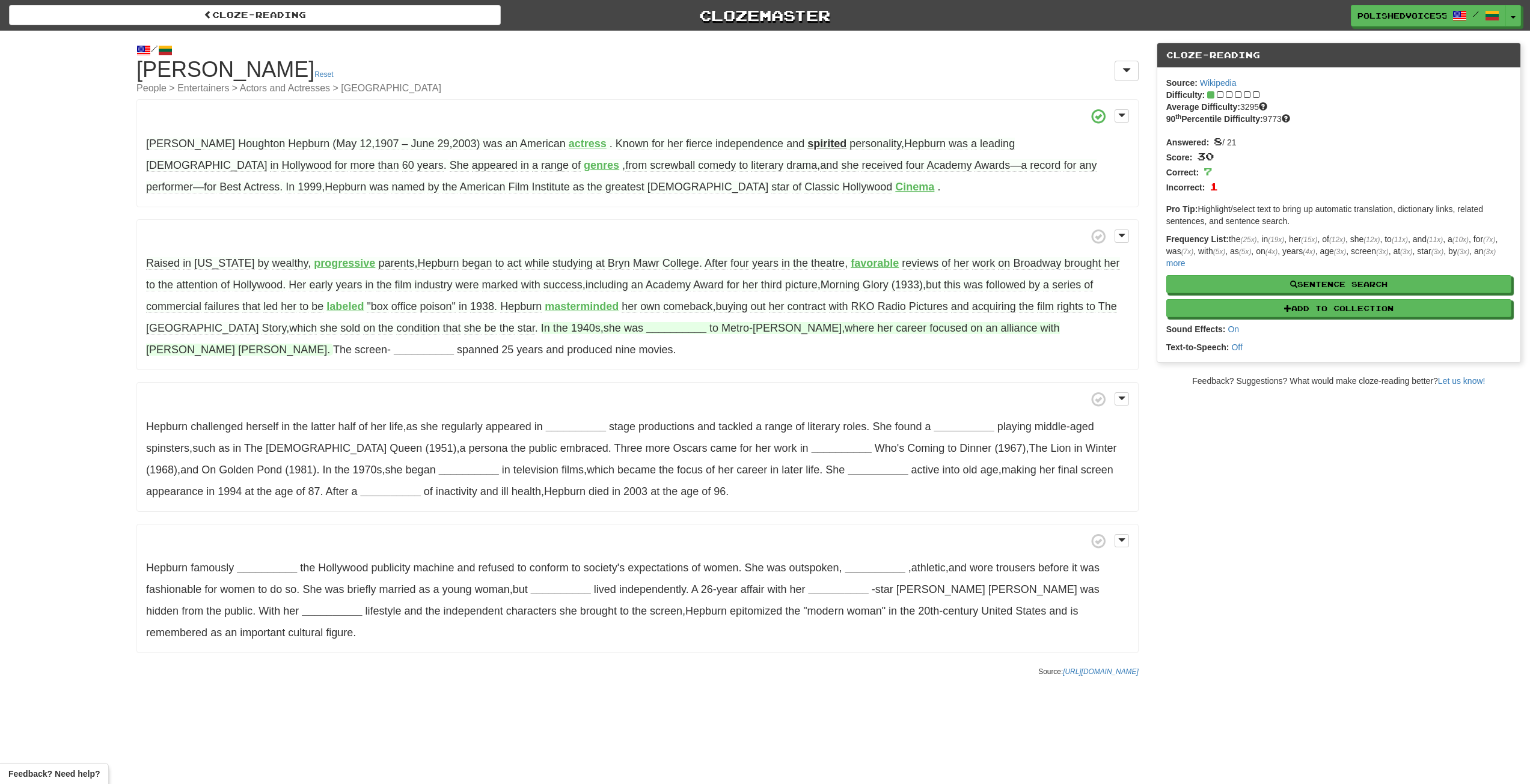
click at [646, 330] on strong "__________" at bounding box center [676, 328] width 60 height 12
click at [645, 415] on button "contracted" at bounding box center [679, 419] width 69 height 26
click at [394, 352] on strong "__________" at bounding box center [423, 349] width 60 height 12
click at [582, 426] on strong "__________" at bounding box center [575, 426] width 60 height 12
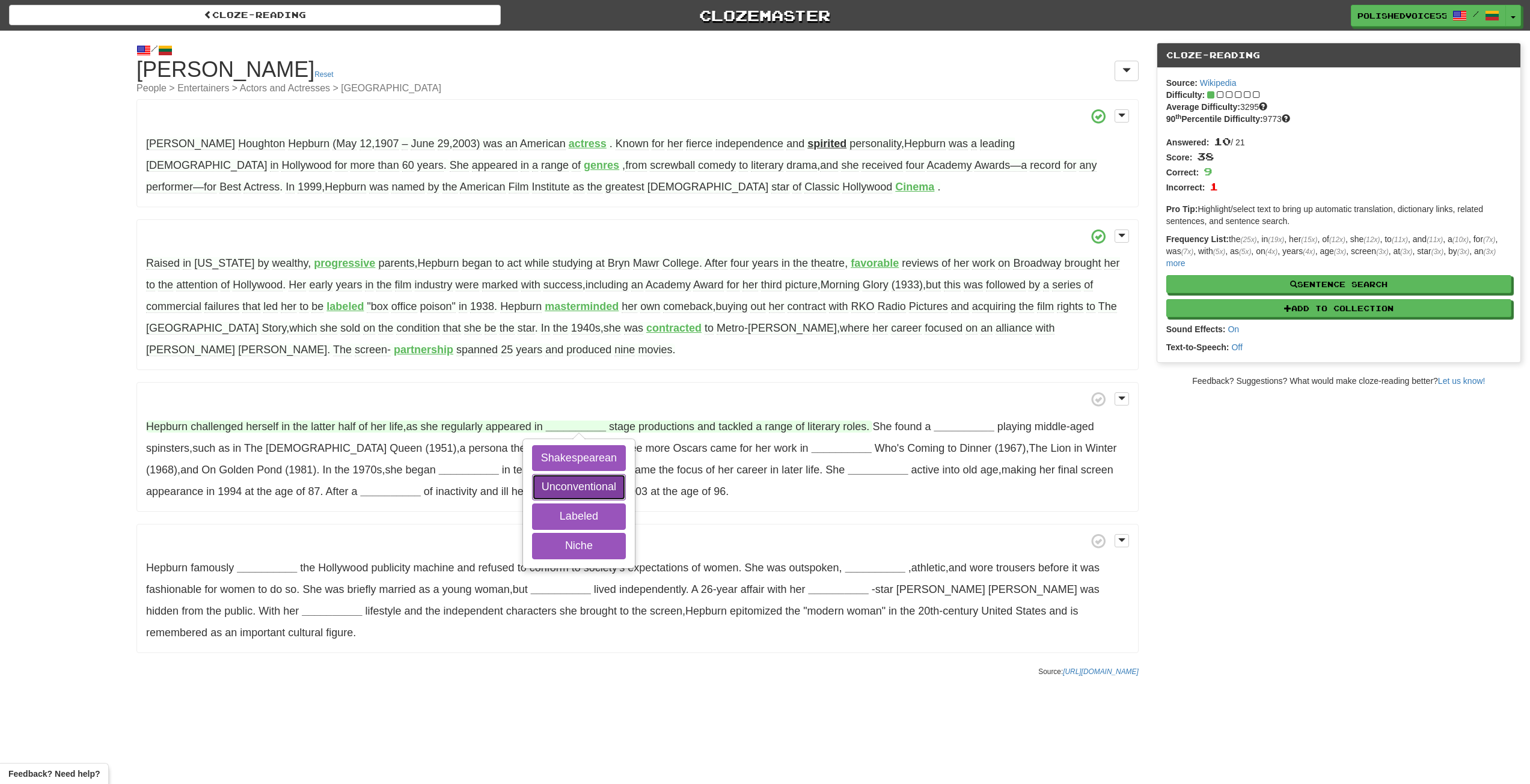
click at [586, 486] on button "Unconventional" at bounding box center [578, 487] width 94 height 26
click at [584, 461] on button "Shakespearean" at bounding box center [578, 458] width 94 height 26
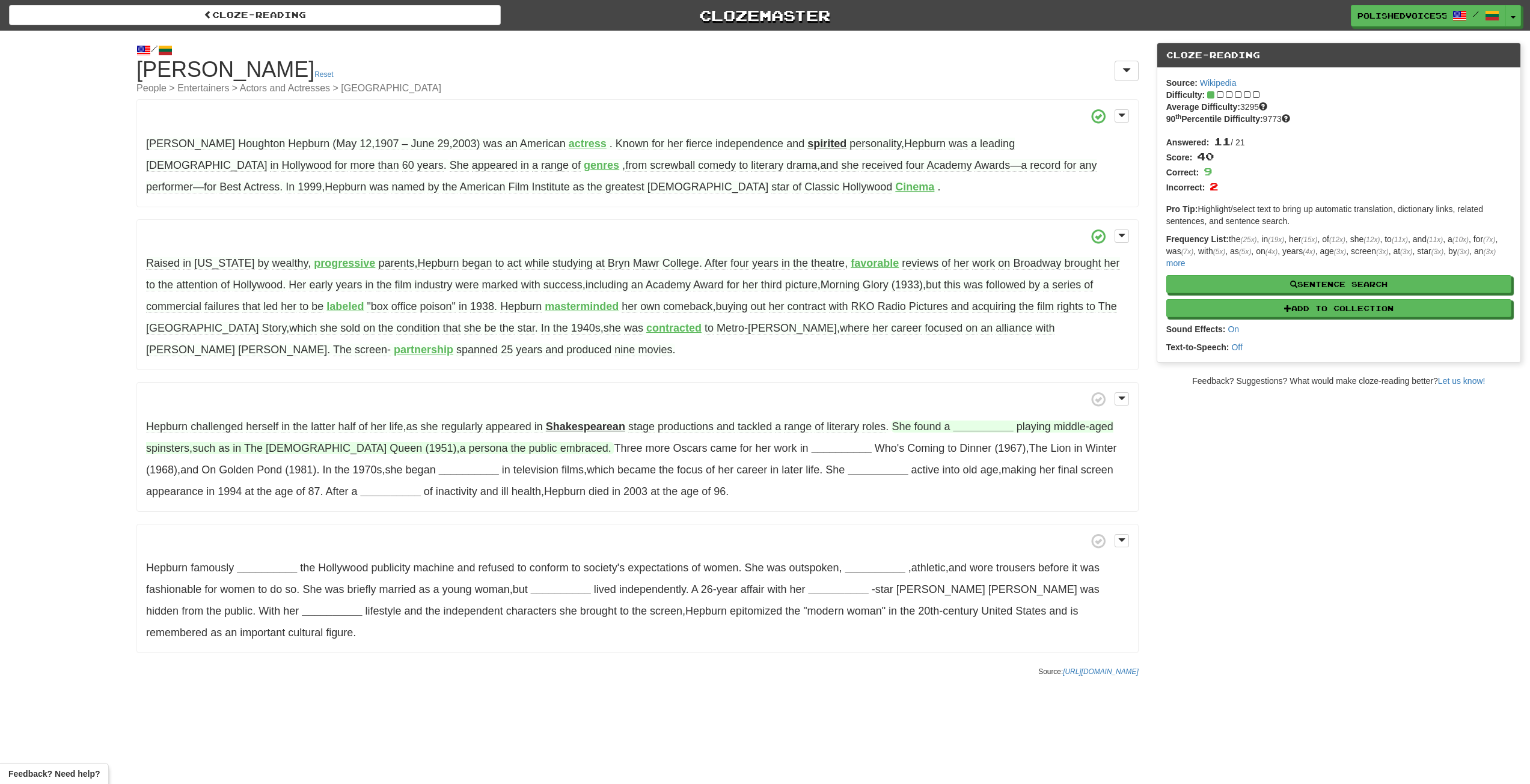
click at [993, 431] on strong "__________" at bounding box center [983, 426] width 60 height 12
click at [993, 472] on div "niche genres co appearing" at bounding box center [983, 504] width 83 height 128
click at [998, 458] on button "niche" at bounding box center [983, 458] width 66 height 26
click at [811, 449] on strong "__________" at bounding box center [841, 448] width 60 height 12
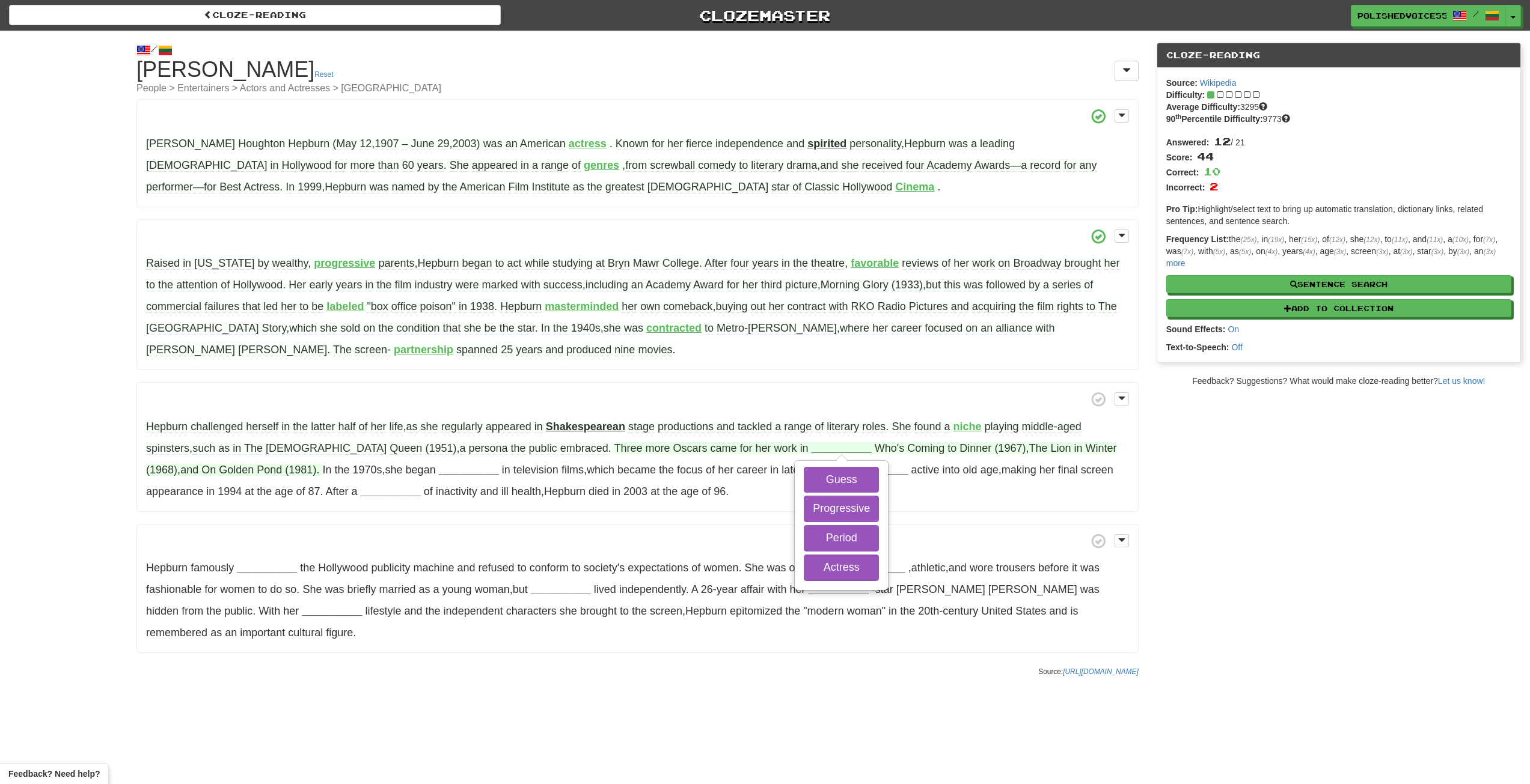
click at [795, 495] on div "Guess Progressive Period Actress" at bounding box center [841, 526] width 92 height 128
click at [804, 512] on button "Progressive" at bounding box center [842, 509] width 75 height 26
click at [804, 480] on button "Guess" at bounding box center [842, 480] width 75 height 26
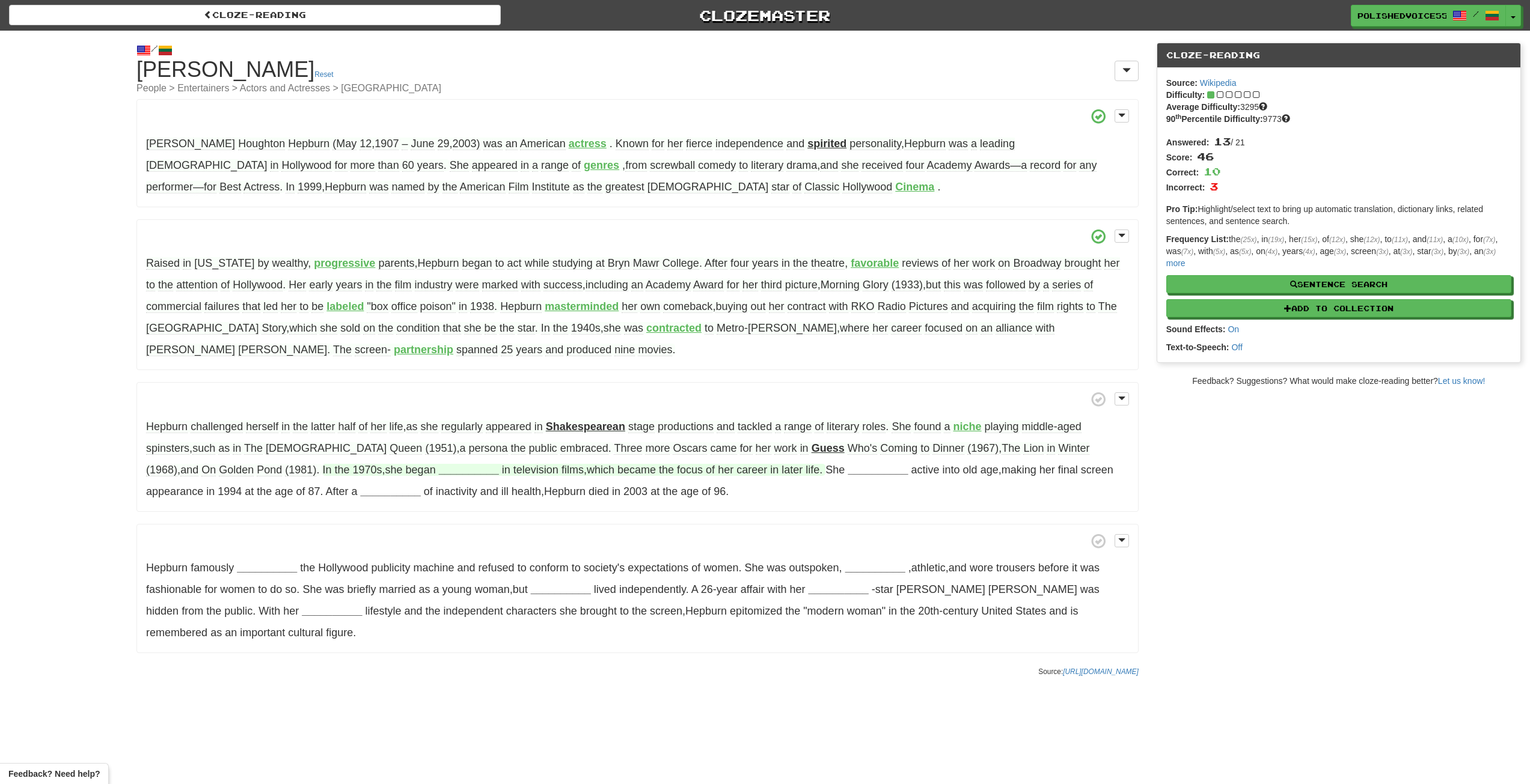
click at [439, 472] on strong "__________" at bounding box center [468, 470] width 60 height 12
click at [425, 552] on button "appearing" at bounding box center [472, 560] width 94 height 26
click at [839, 469] on strong "__________" at bounding box center [869, 470] width 60 height 12
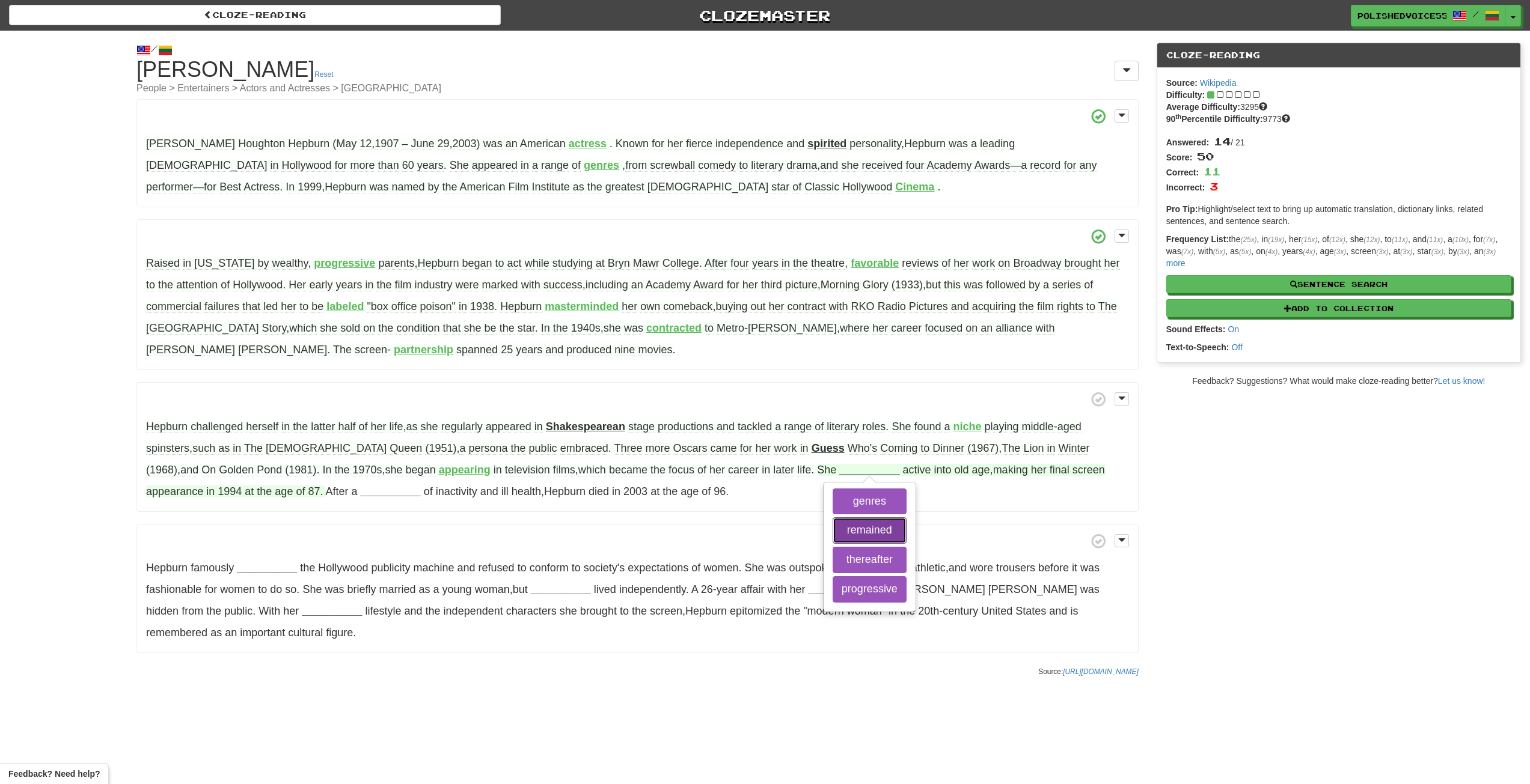
click at [833, 531] on button "remained" at bounding box center [870, 531] width 74 height 26
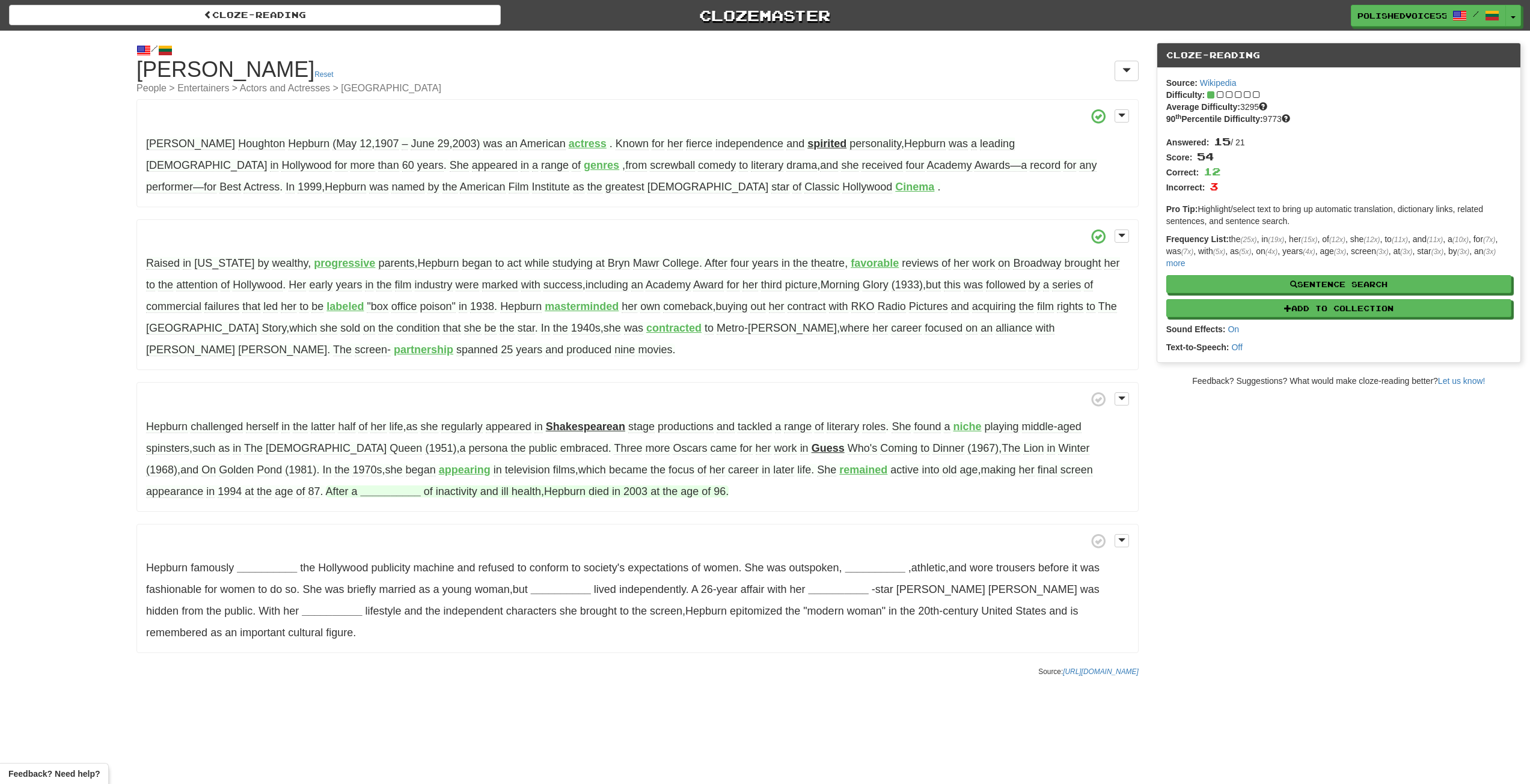
click at [361, 492] on strong "__________" at bounding box center [390, 491] width 60 height 12
click at [354, 527] on button "period" at bounding box center [390, 523] width 74 height 26
click at [268, 570] on strong "__________" at bounding box center [267, 567] width 60 height 12
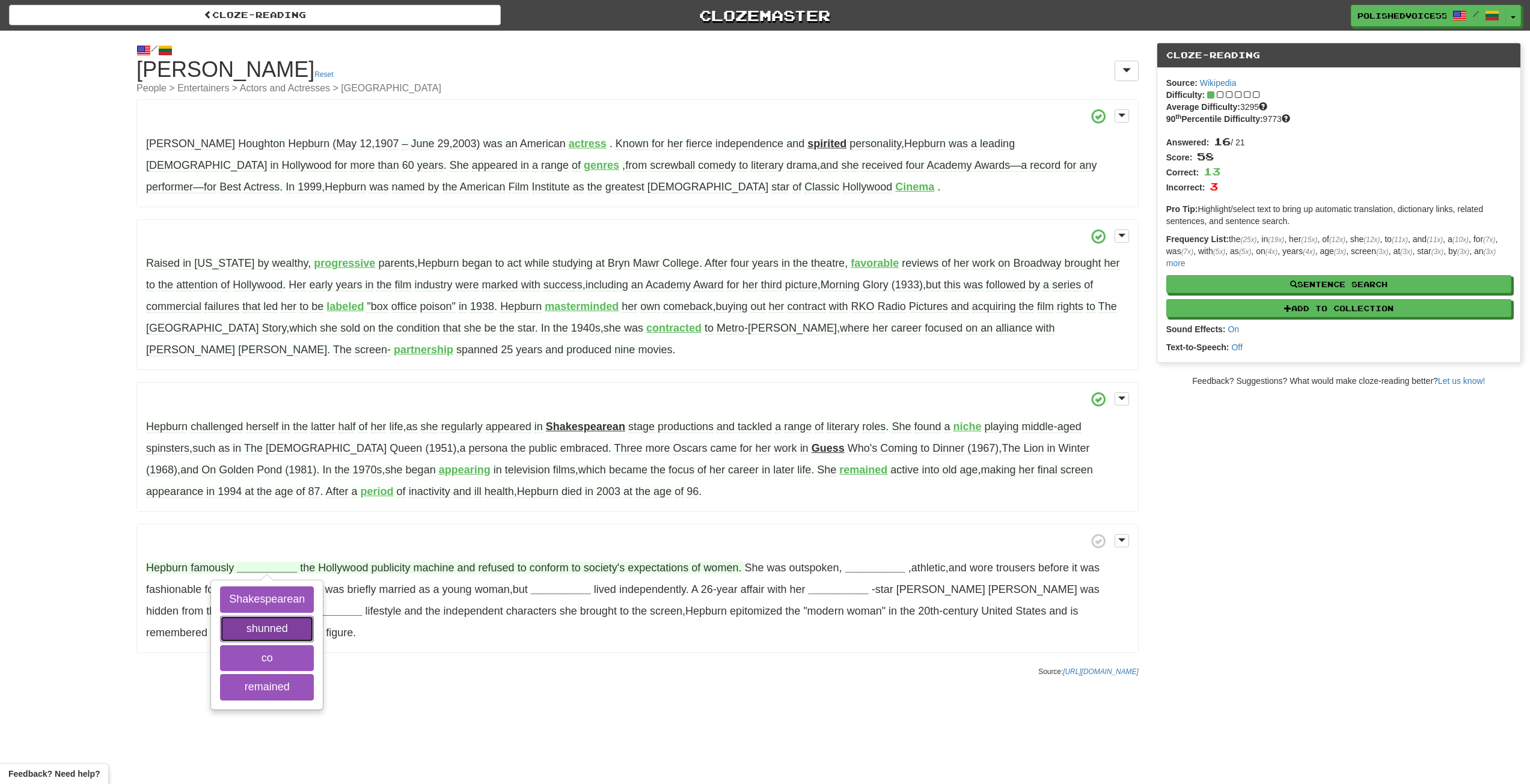
click at [289, 627] on button "shunned" at bounding box center [267, 629] width 94 height 26
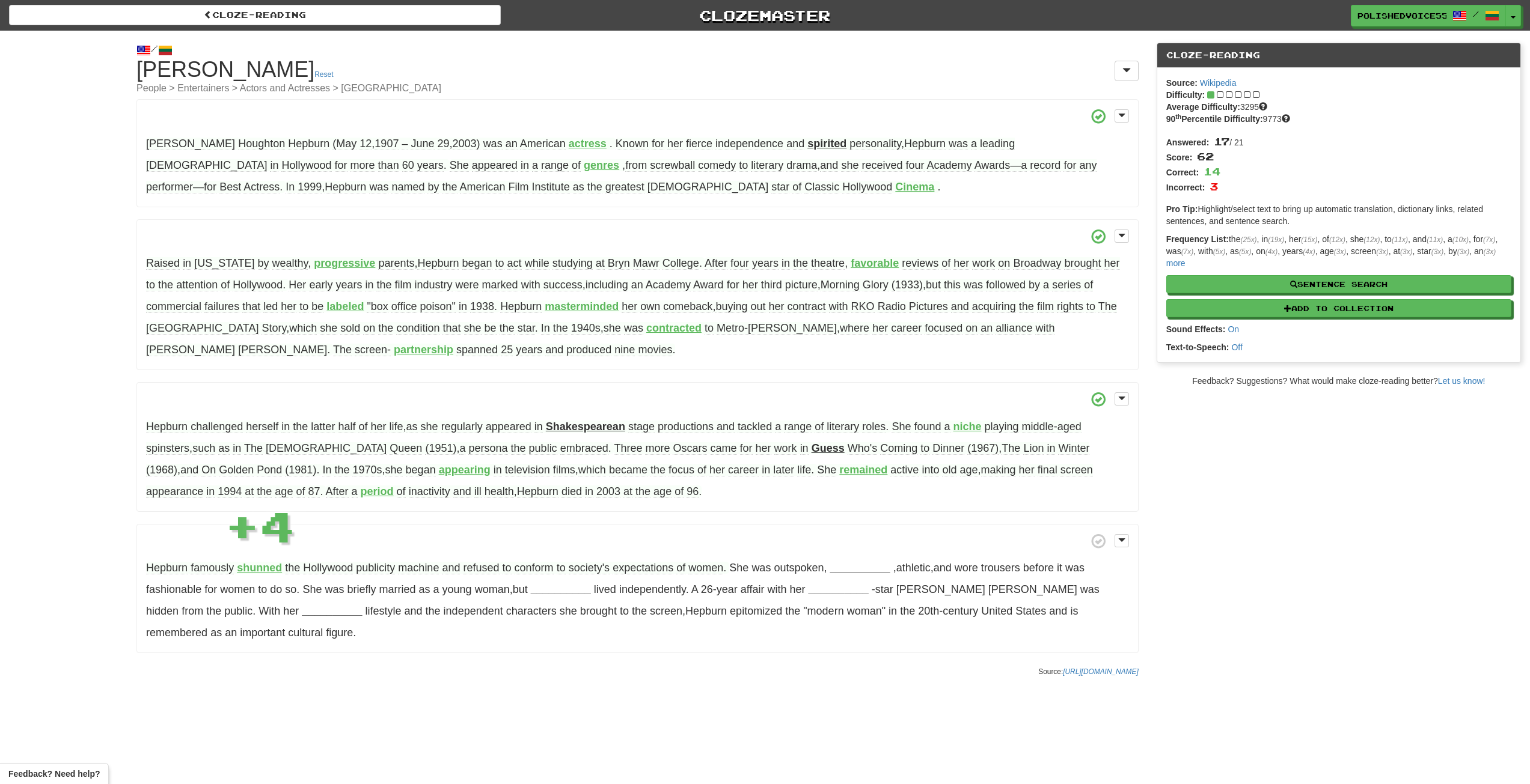
click at [249, 570] on strong "shunned" at bounding box center [259, 567] width 45 height 12
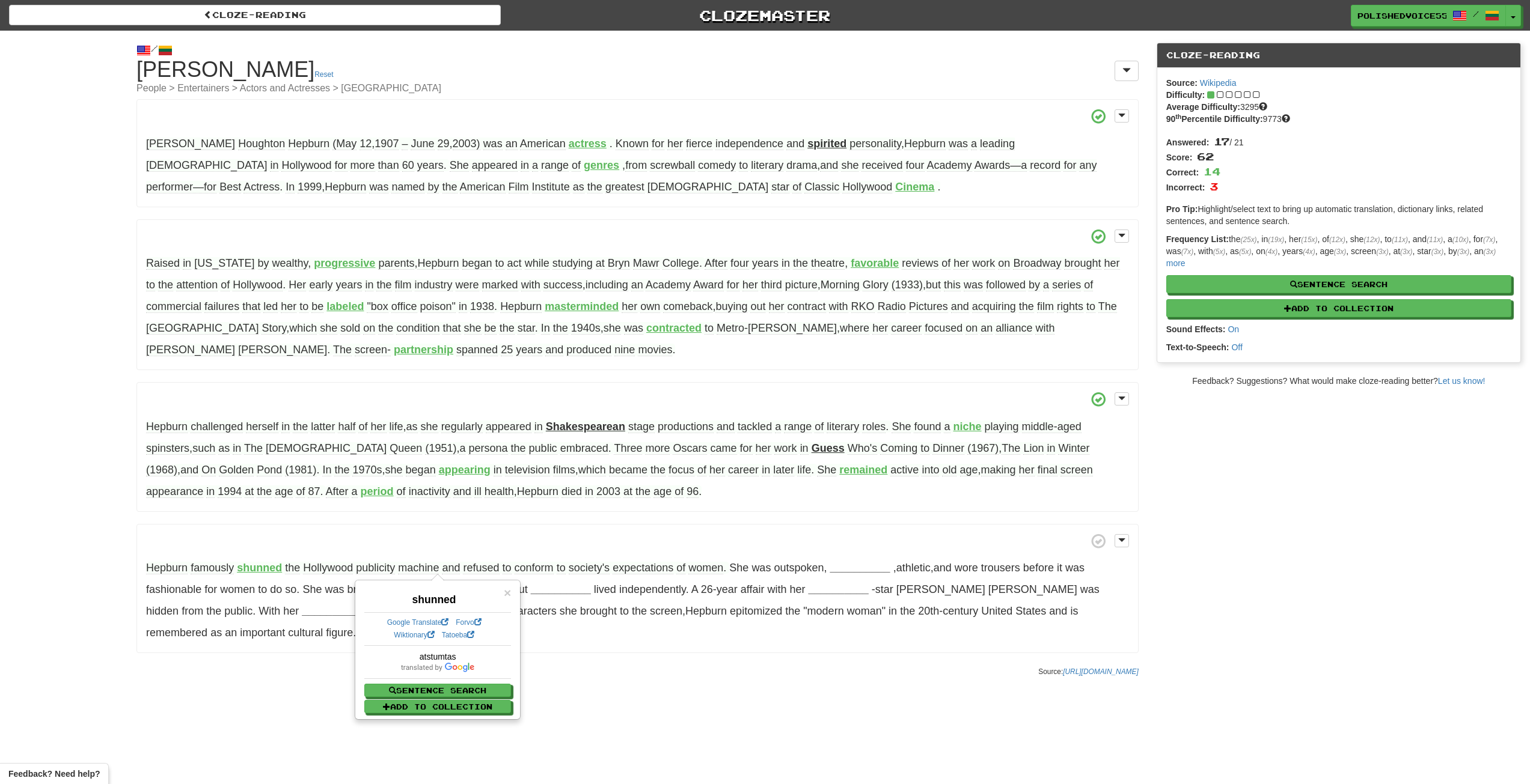
click at [494, 595] on div "shunned" at bounding box center [437, 597] width 147 height 21
click at [506, 593] on span "×" at bounding box center [507, 592] width 7 height 14
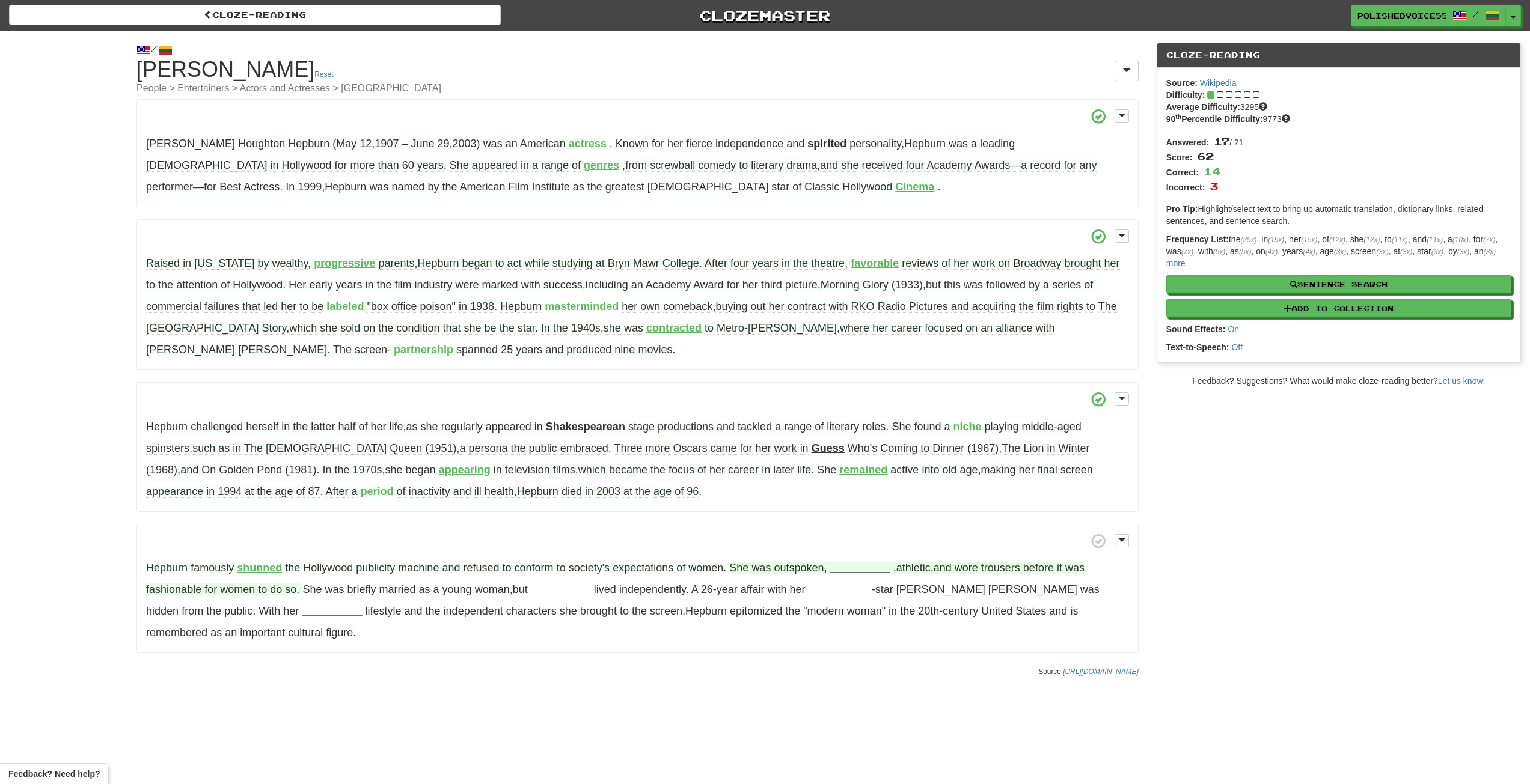
click at [867, 566] on strong "__________" at bounding box center [860, 567] width 60 height 12
click at [867, 686] on button "assertive" at bounding box center [860, 687] width 64 height 26
click at [862, 571] on strong "assertive" at bounding box center [853, 567] width 47 height 12
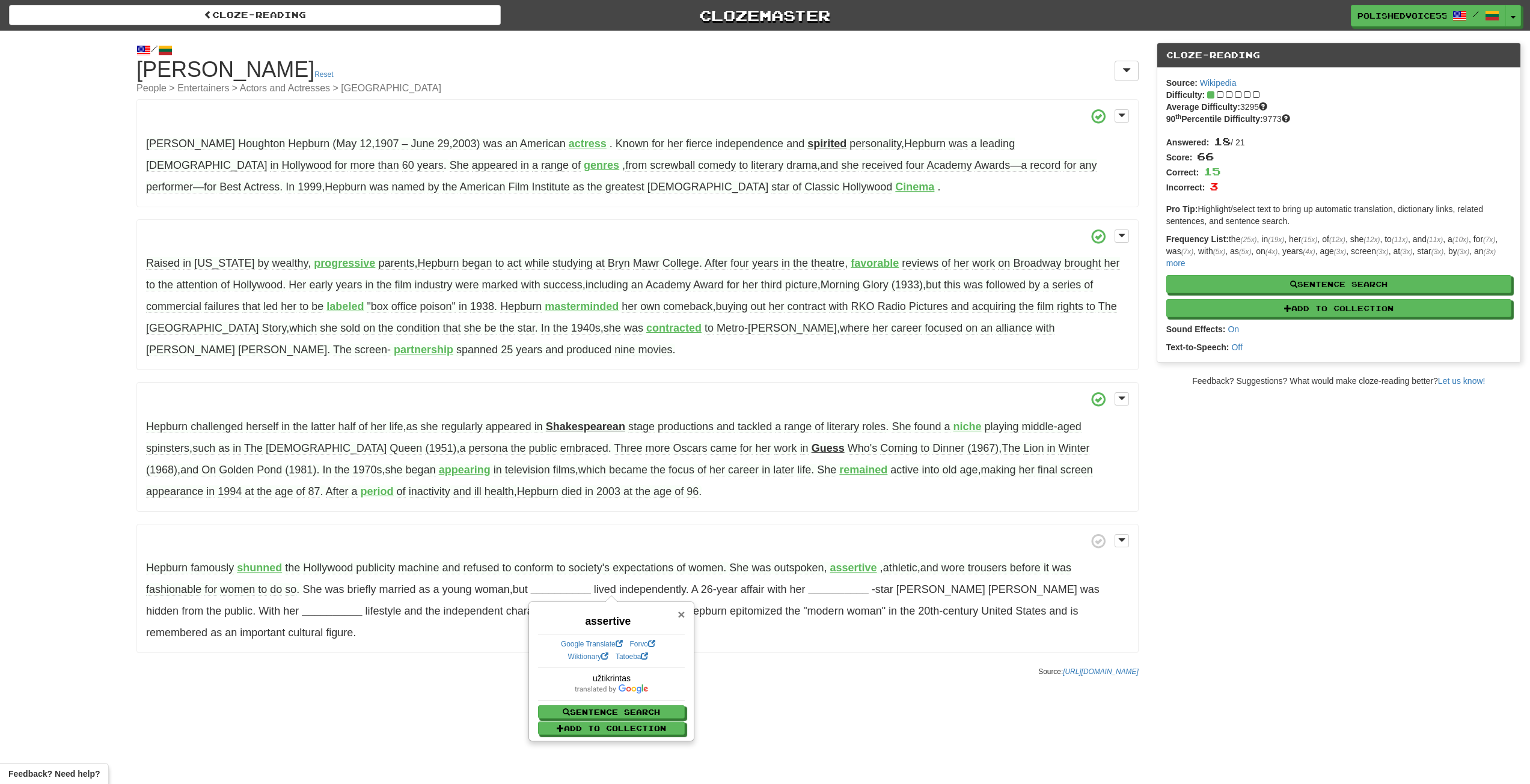
click at [681, 615] on span "×" at bounding box center [681, 614] width 7 height 14
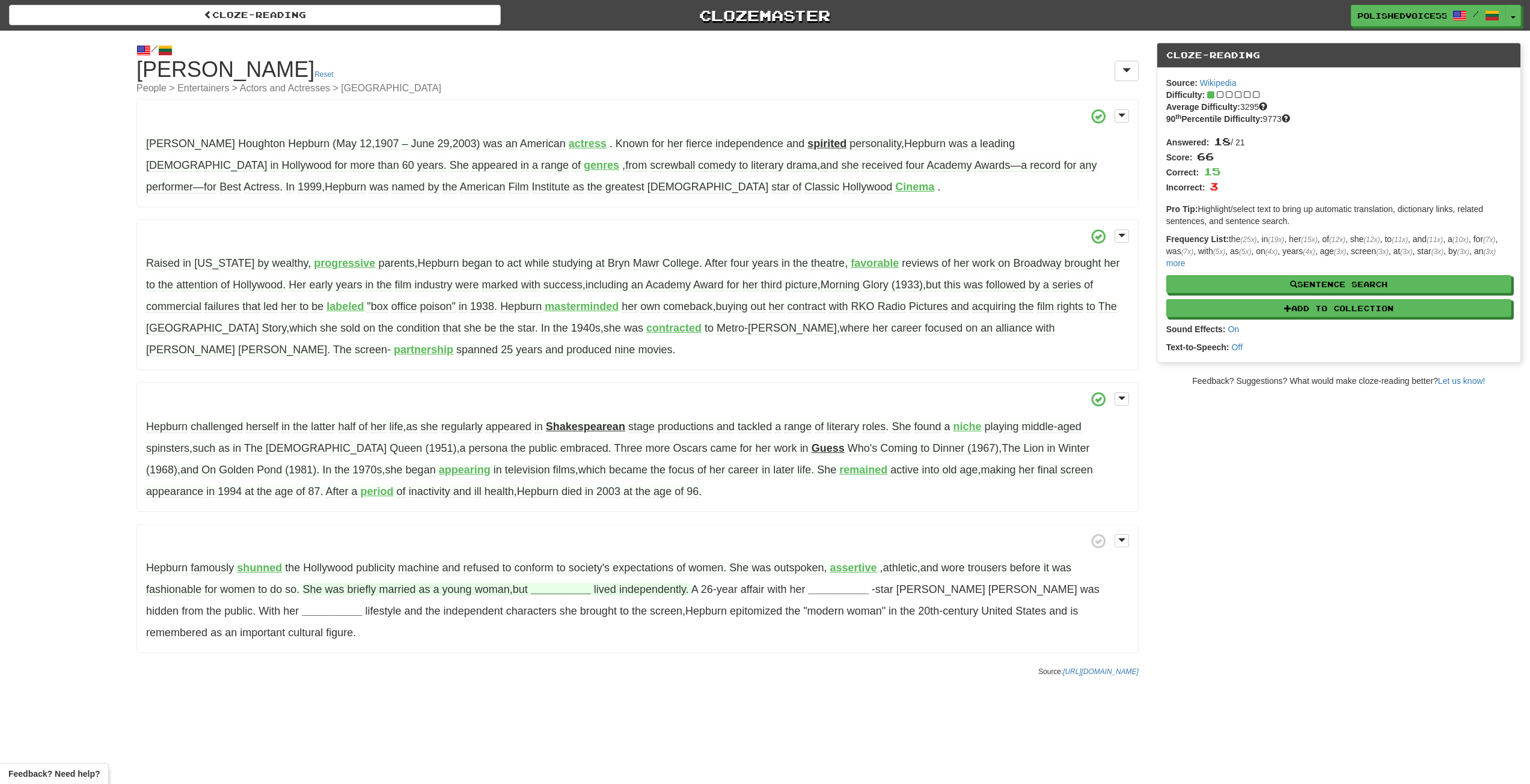
click at [566, 591] on strong "__________" at bounding box center [560, 590] width 60 height 12
click at [584, 677] on button "thereafter" at bounding box center [564, 680] width 94 height 26
click at [840, 590] on strong "__________" at bounding box center [827, 590] width 60 height 12
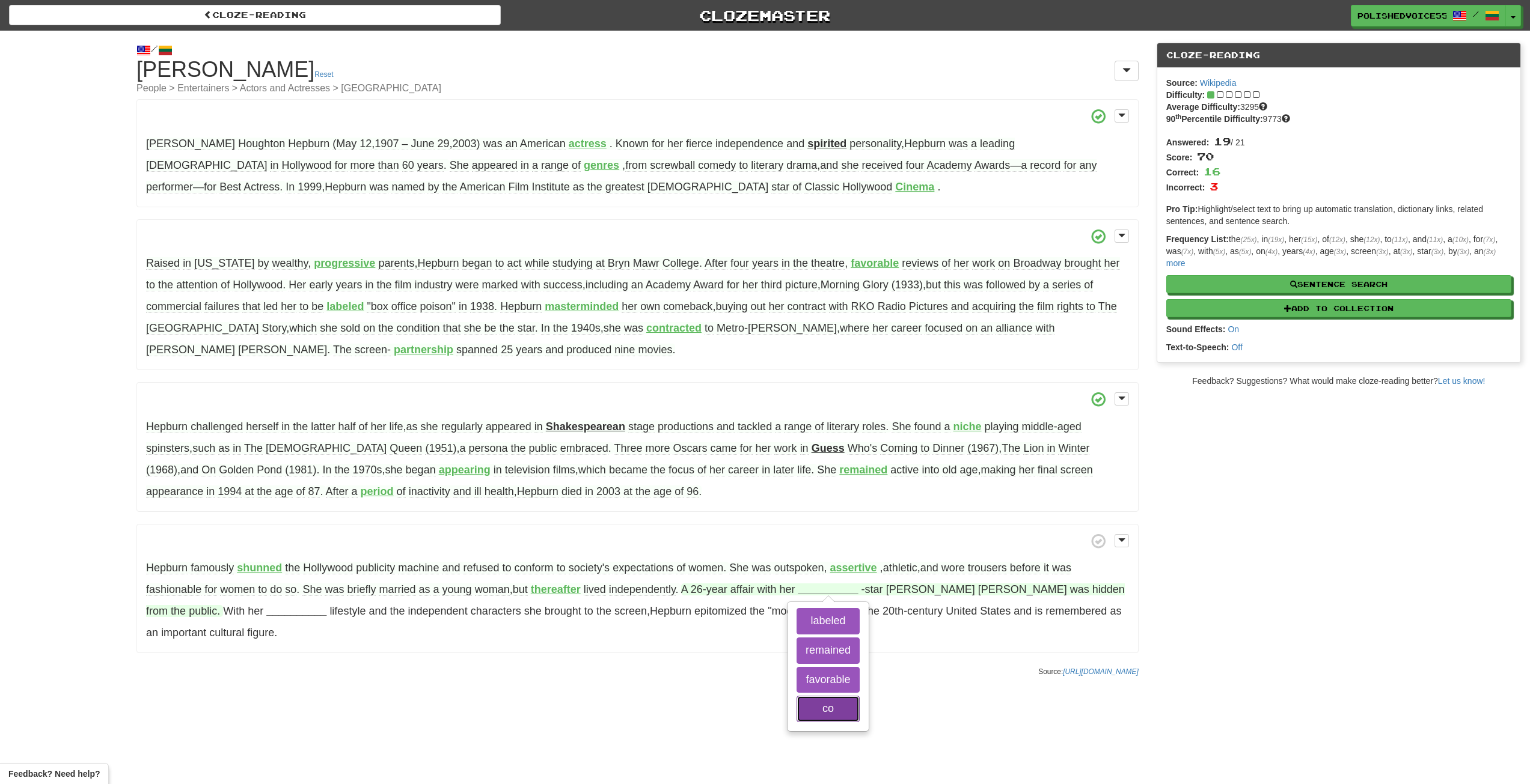
click at [843, 707] on button "co" at bounding box center [828, 709] width 63 height 26
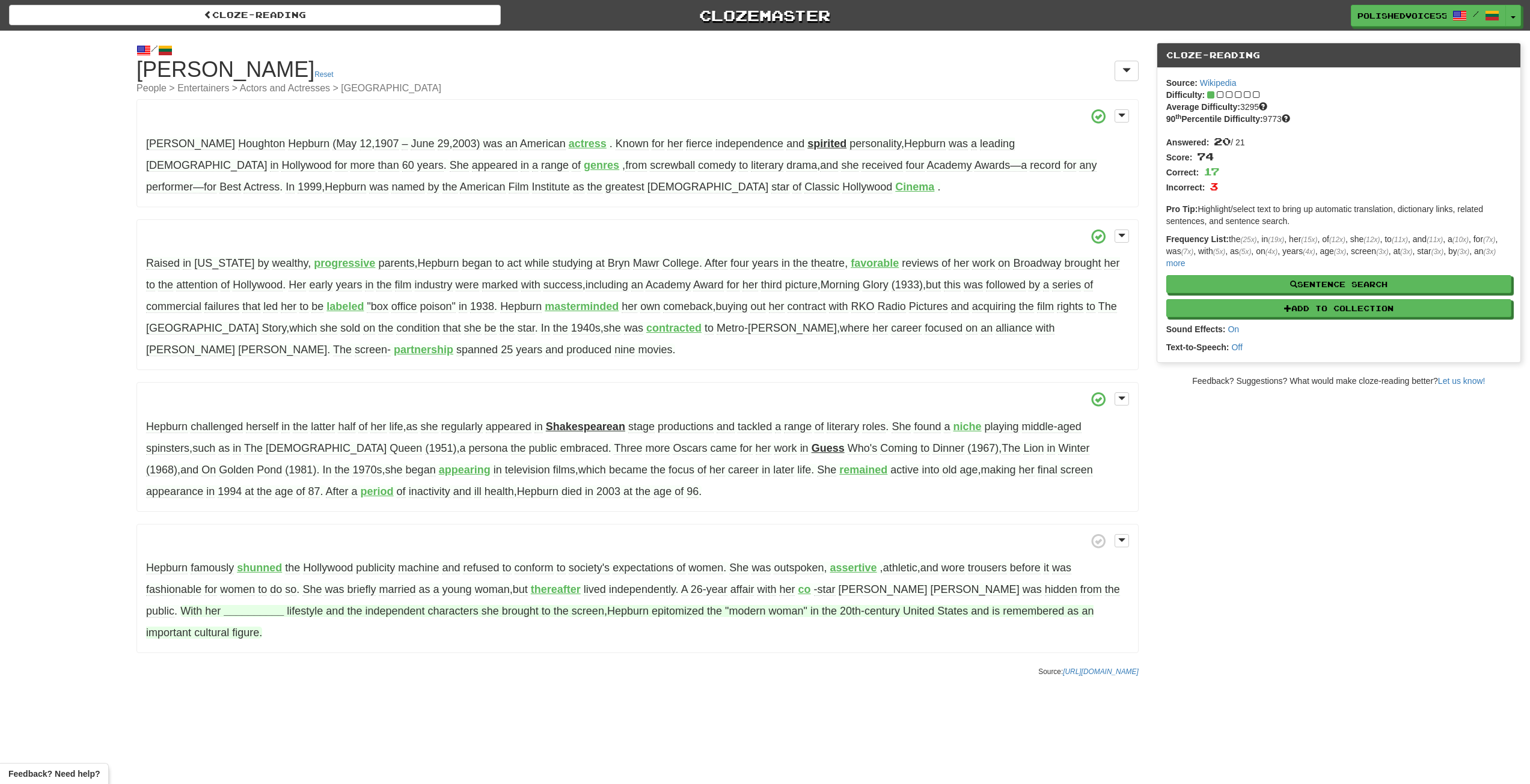
click at [224, 613] on strong "__________" at bounding box center [253, 611] width 60 height 12
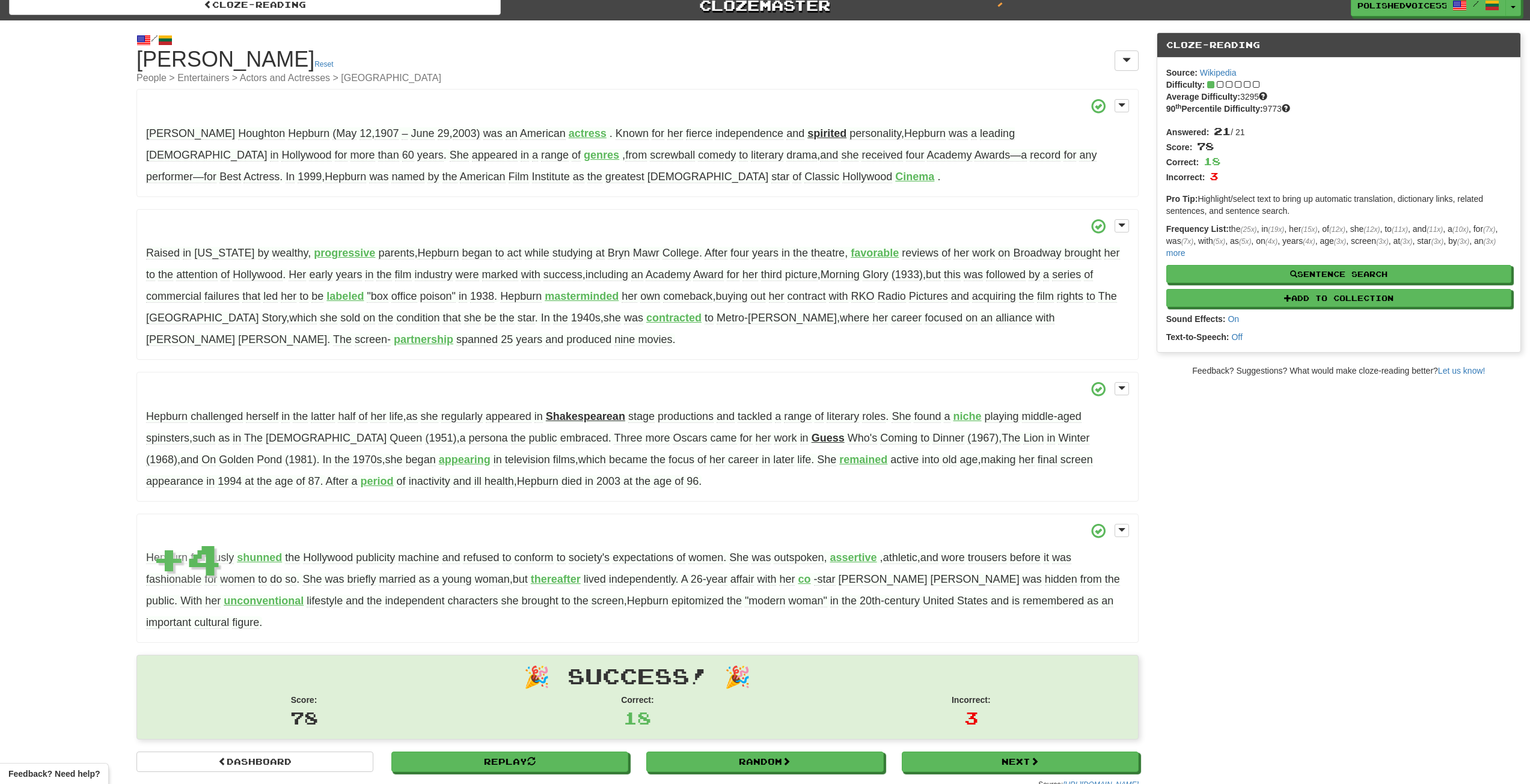
scroll to position [12, 0]
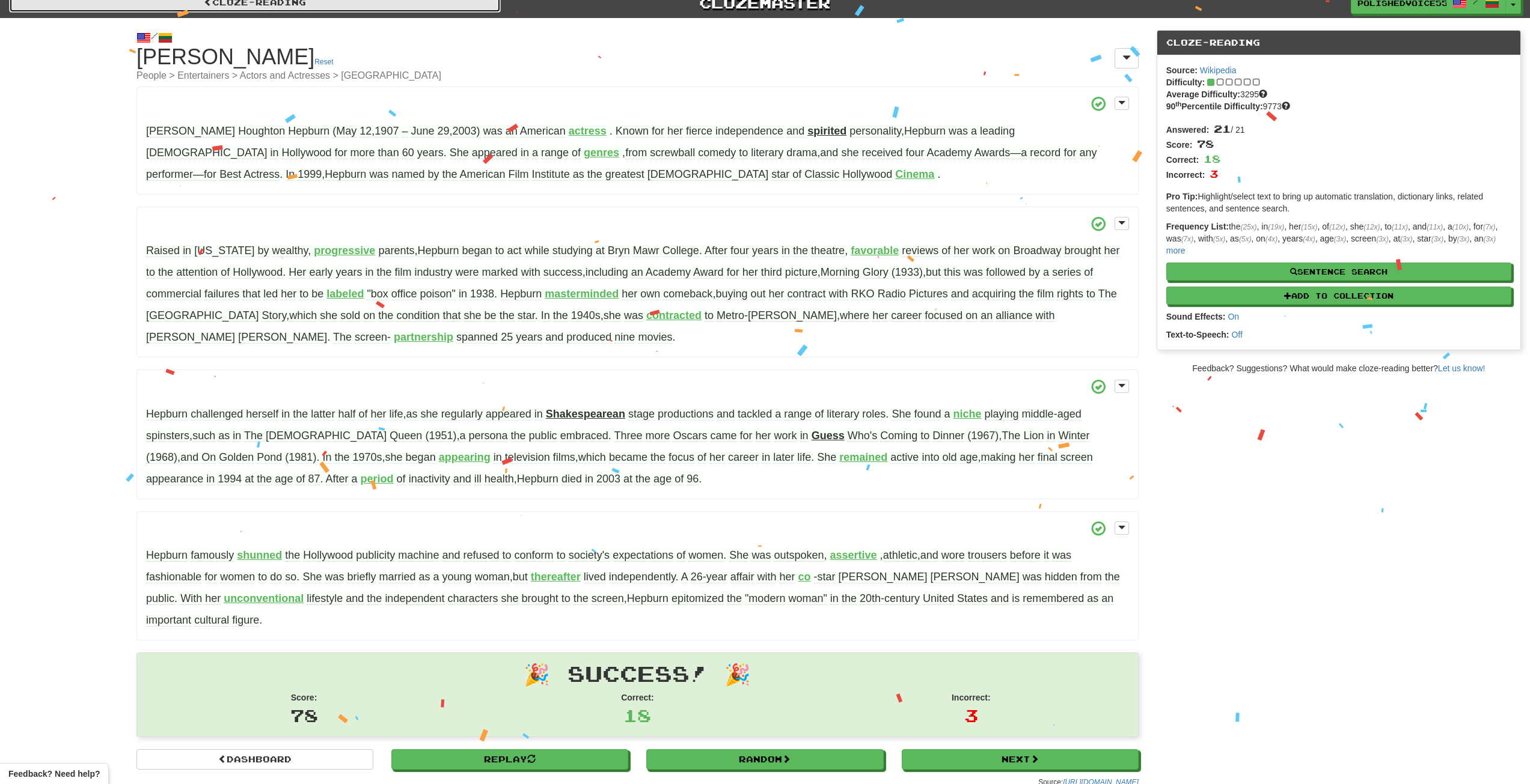
click at [217, 9] on link "Cloze-Reading" at bounding box center [254, 2] width 491 height 21
